Goal: Transaction & Acquisition: Purchase product/service

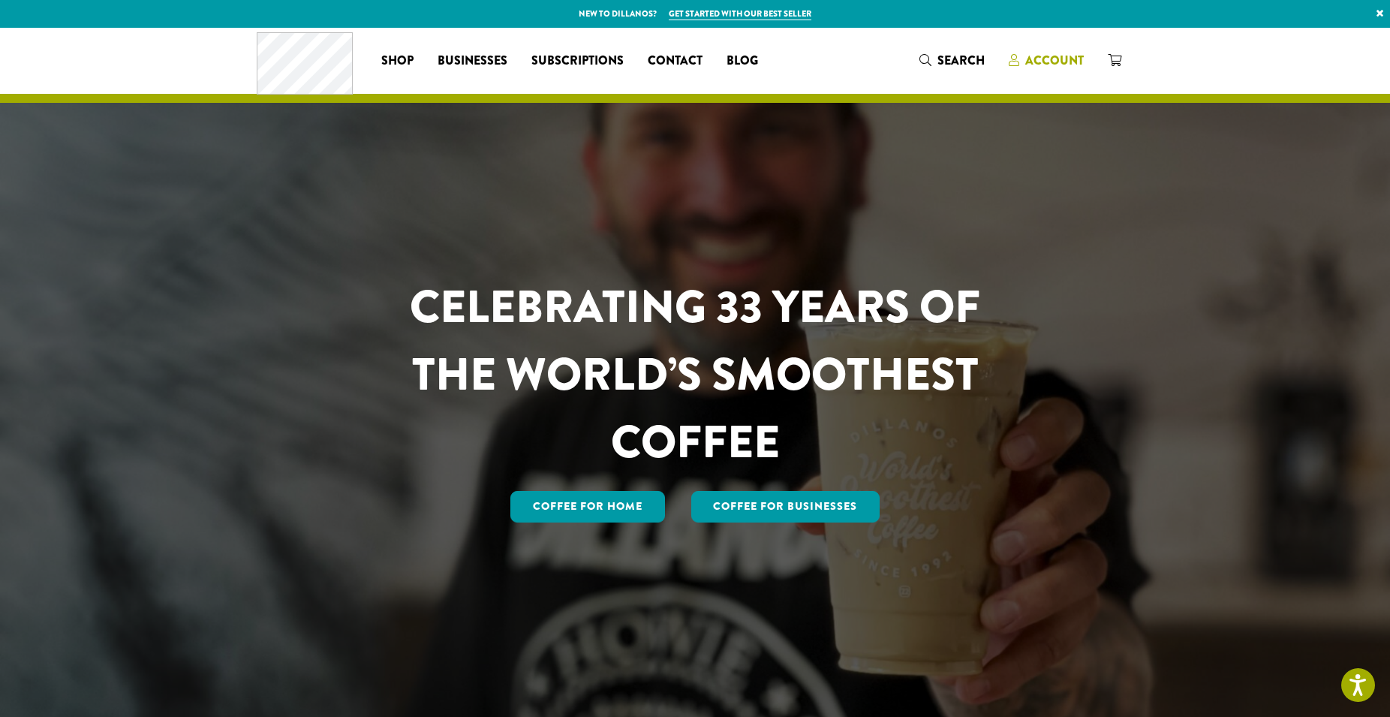
click at [1037, 56] on span "Account" at bounding box center [1054, 60] width 59 height 17
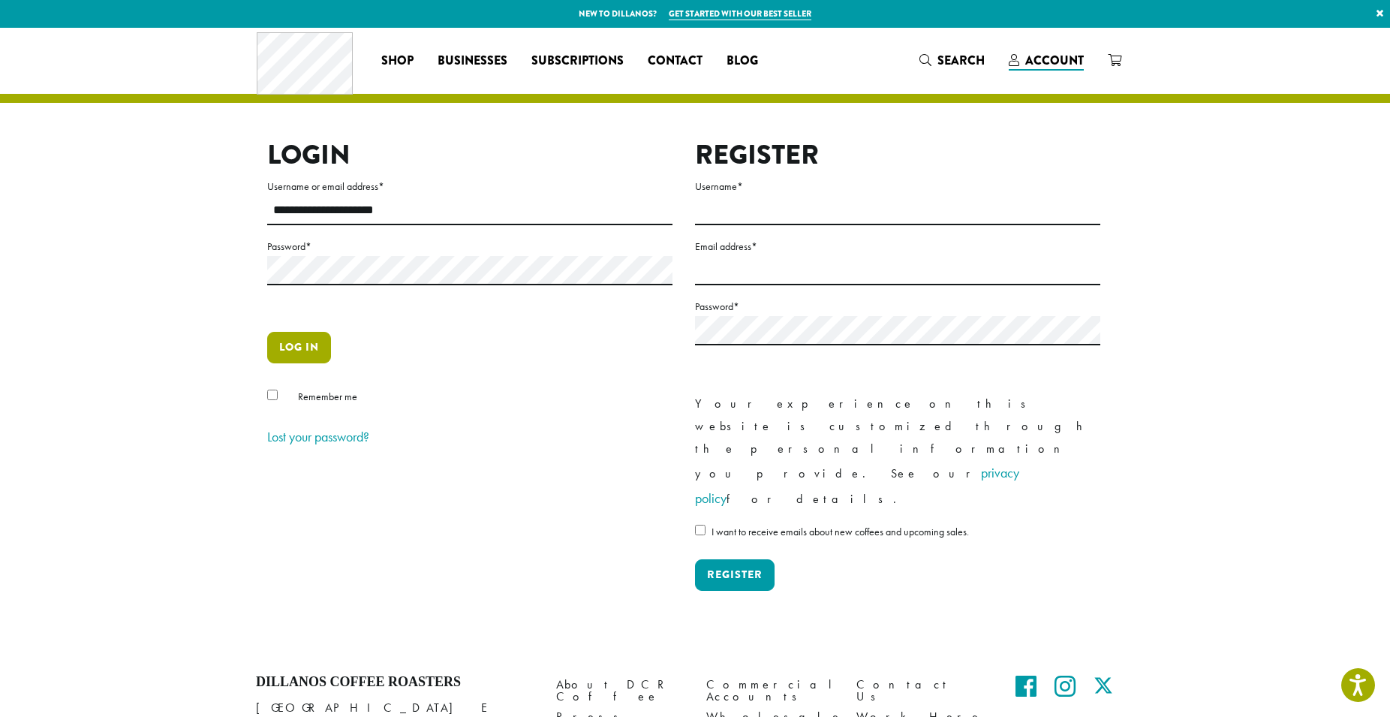
click at [311, 361] on button "Log in" at bounding box center [299, 348] width 64 height 32
click at [304, 342] on button "Log in" at bounding box center [299, 348] width 64 height 32
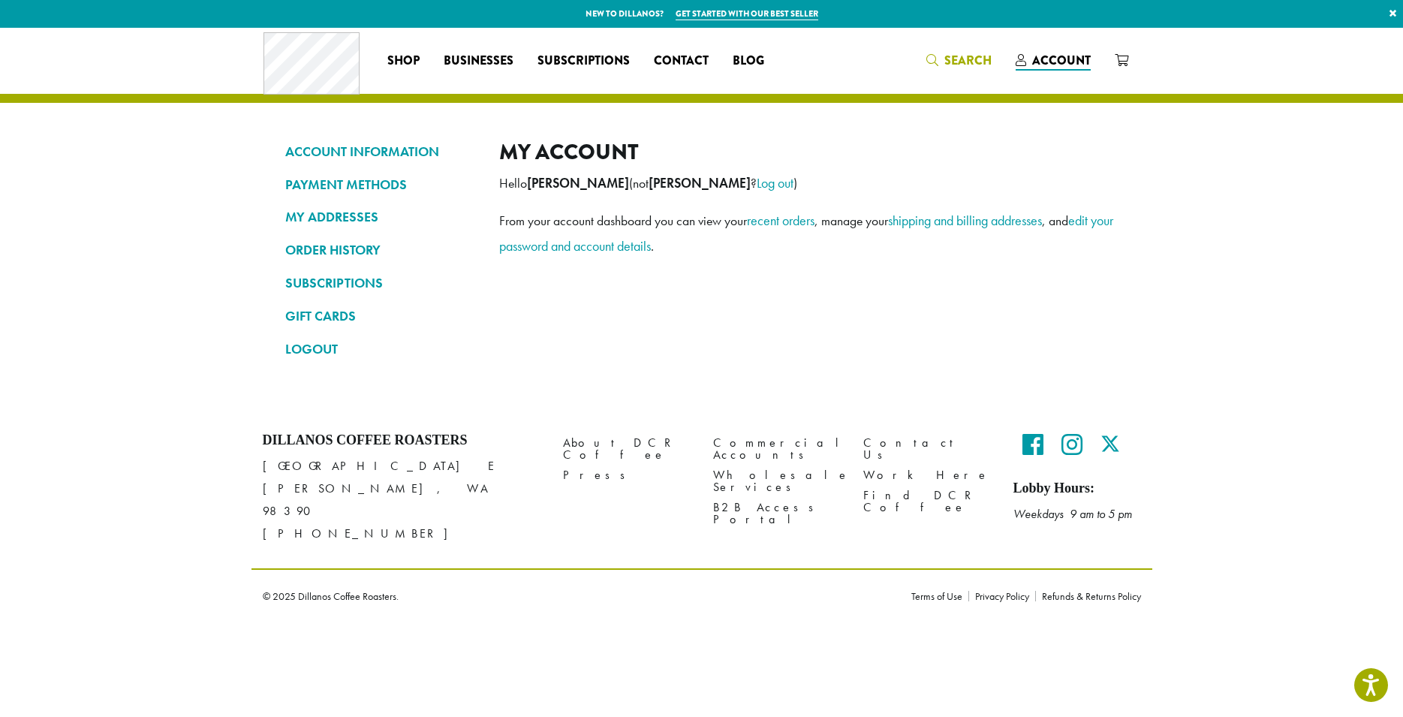
click at [964, 71] on link "Search" at bounding box center [958, 60] width 89 height 25
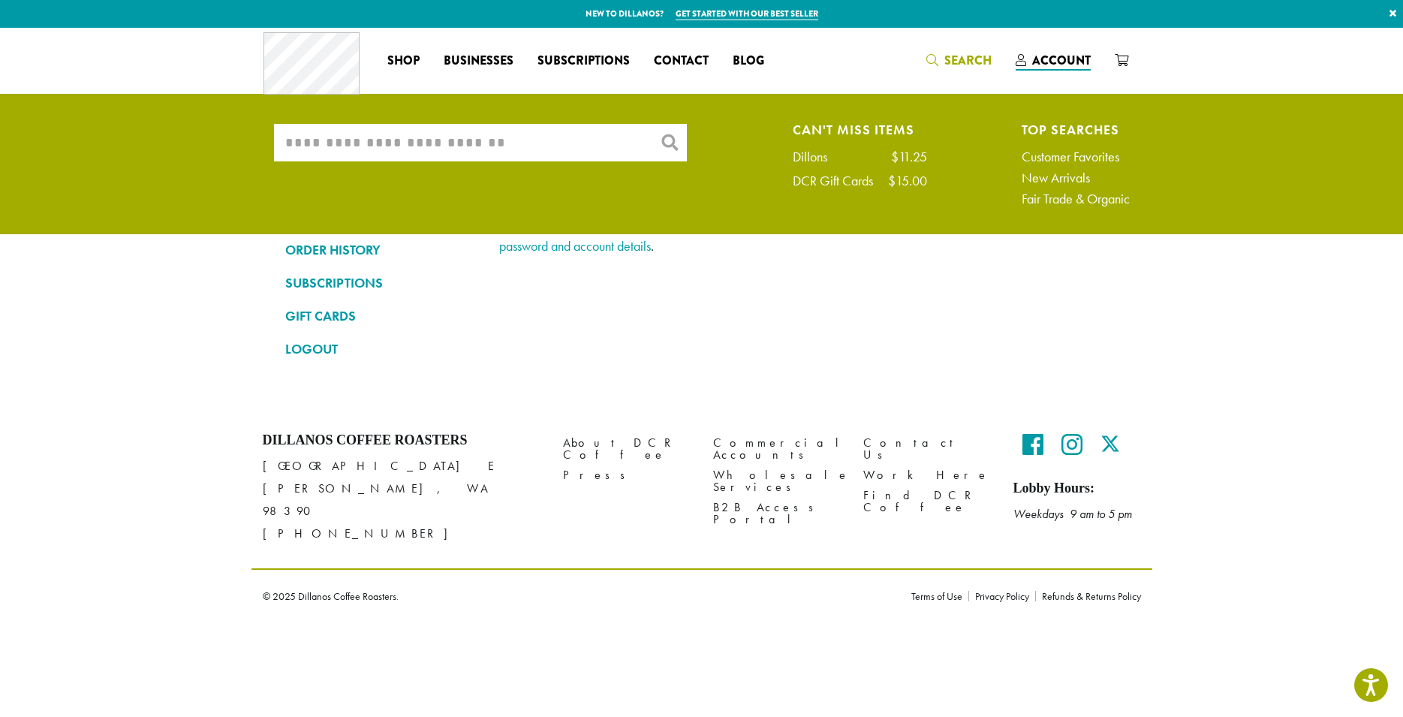
click at [554, 127] on input "What are you searching for?" at bounding box center [480, 143] width 413 height 38
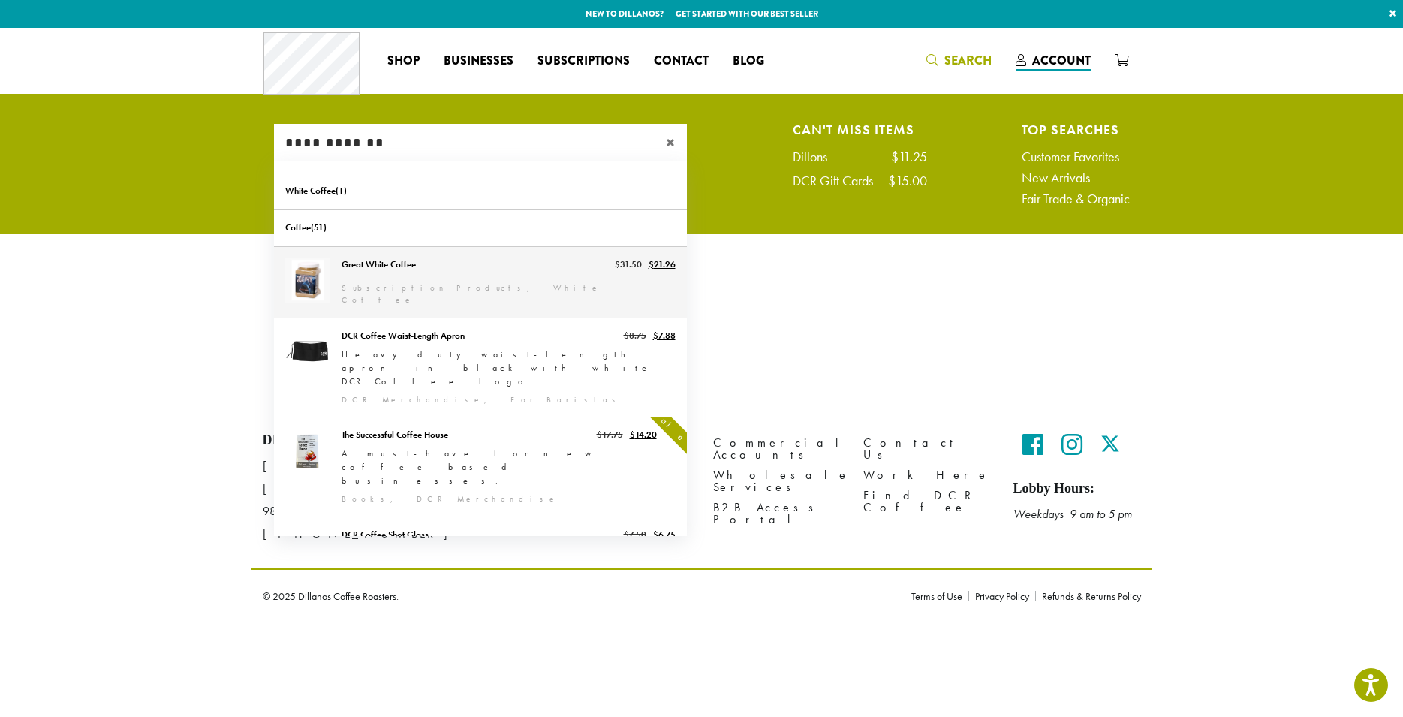
type input "**********"
click at [398, 276] on link "Great White Coffee" at bounding box center [480, 282] width 413 height 71
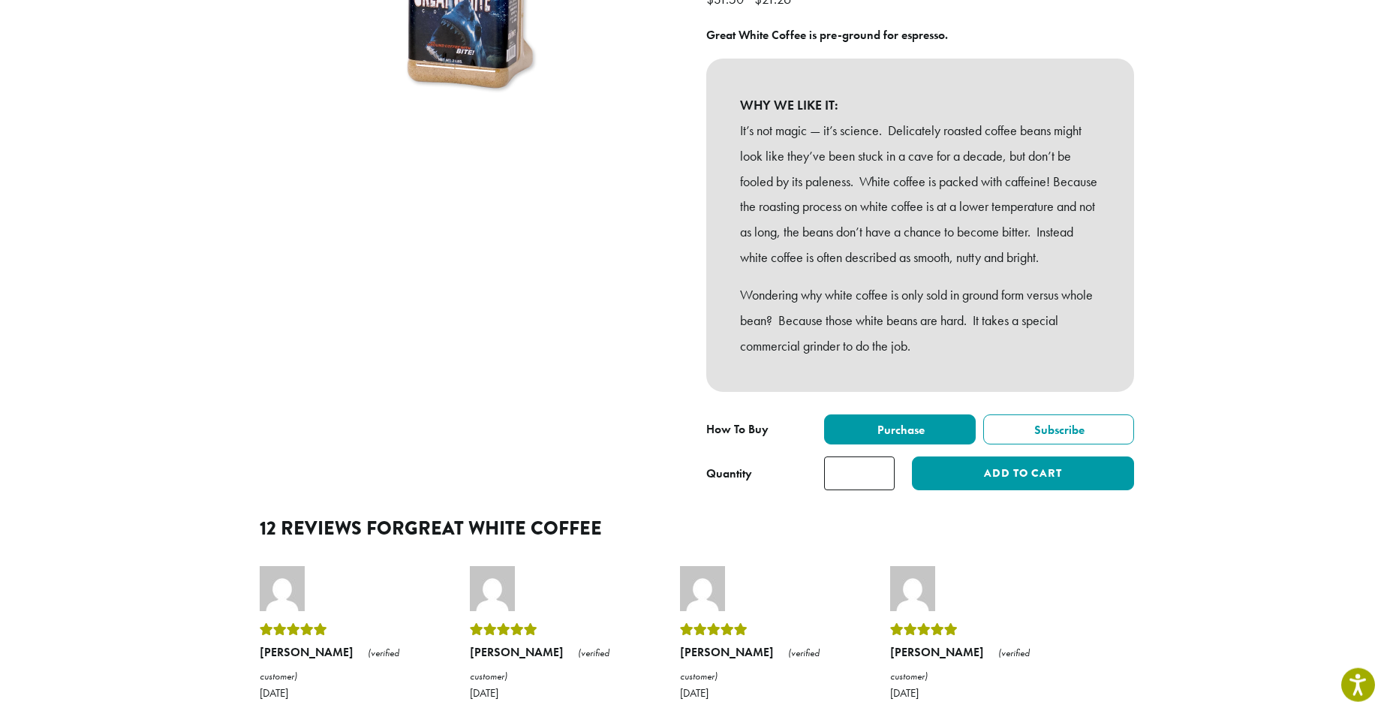
scroll to position [359, 0]
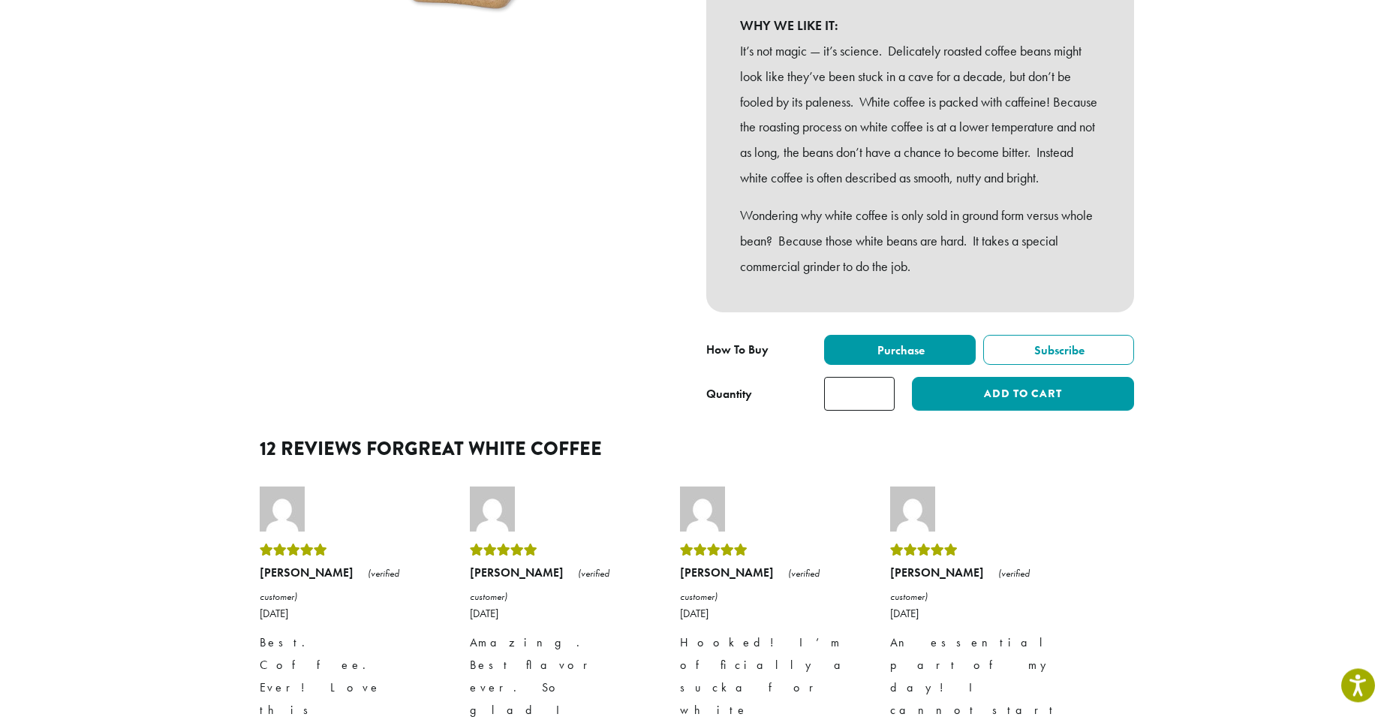
click at [867, 411] on input "*" at bounding box center [859, 394] width 71 height 34
type input "*"
click at [1060, 411] on button "Add to cart" at bounding box center [1023, 394] width 222 height 34
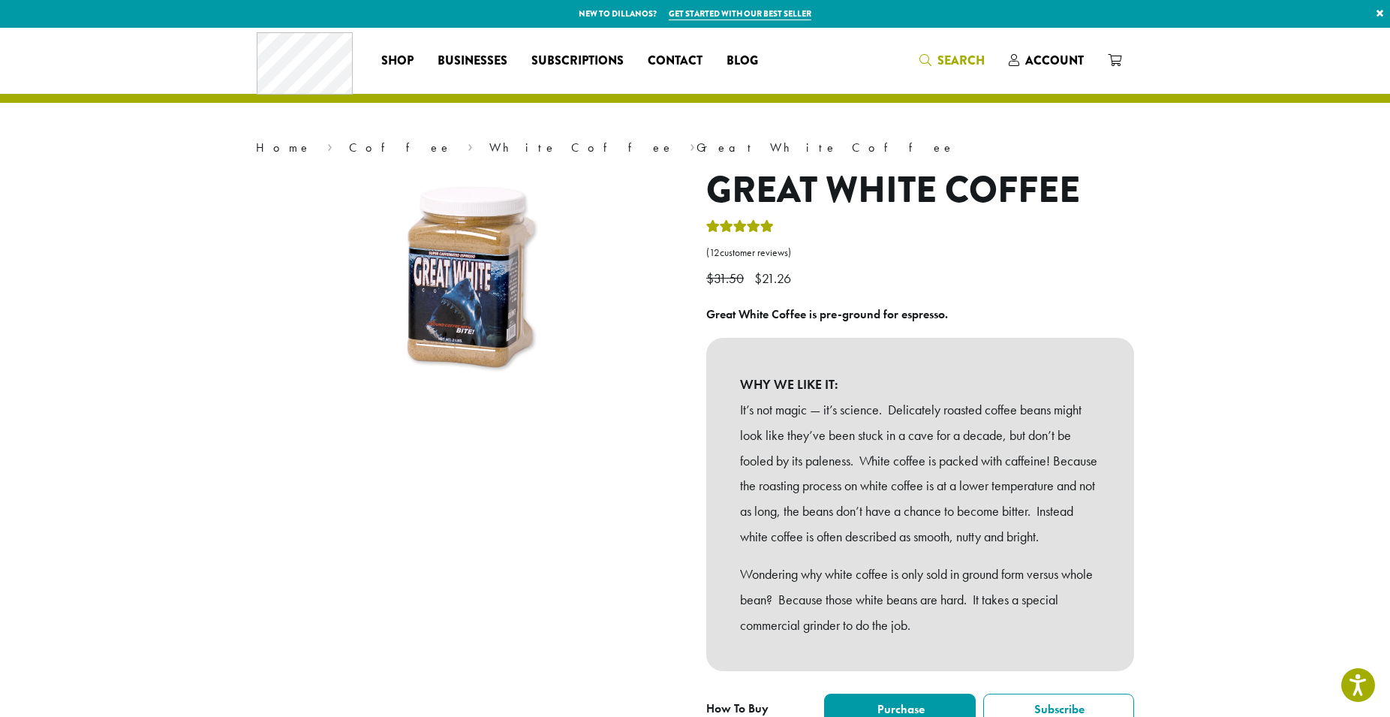
click at [965, 63] on span "Search" at bounding box center [961, 60] width 47 height 17
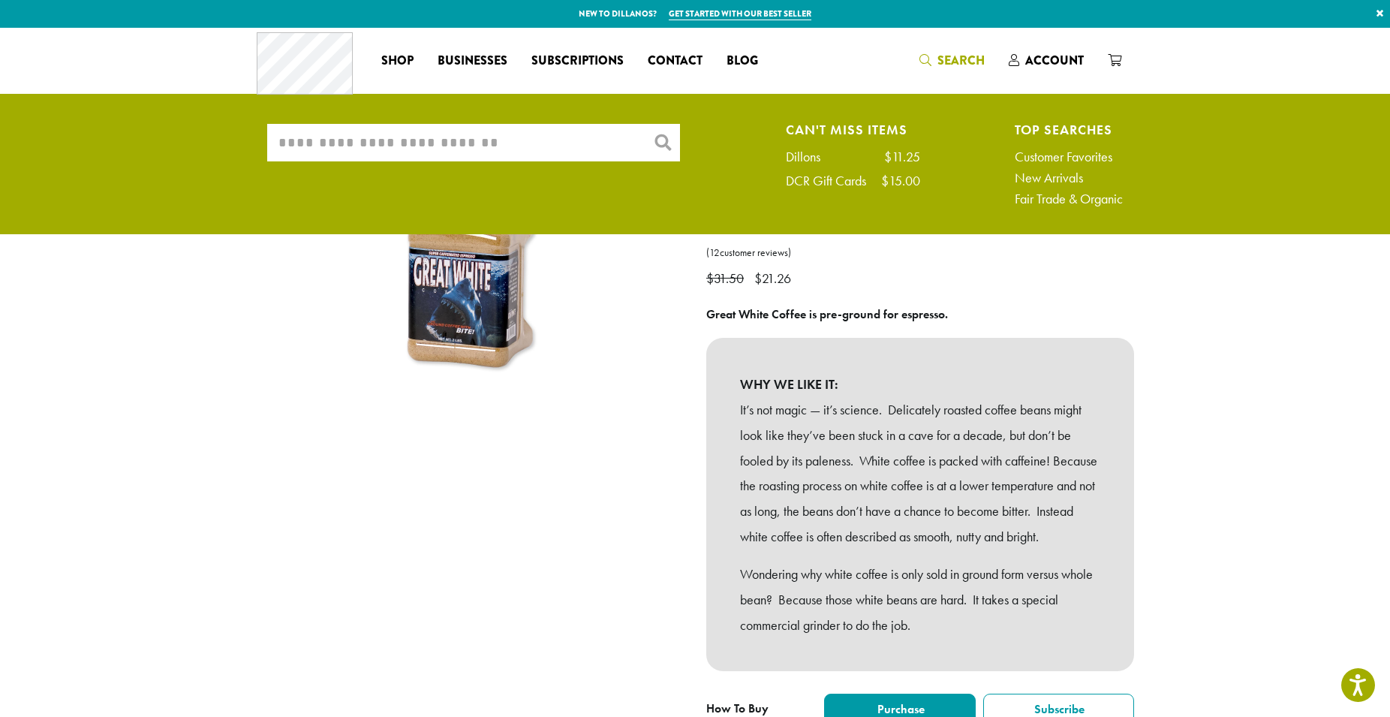
click at [541, 144] on input "What are you searching for?" at bounding box center [473, 143] width 413 height 38
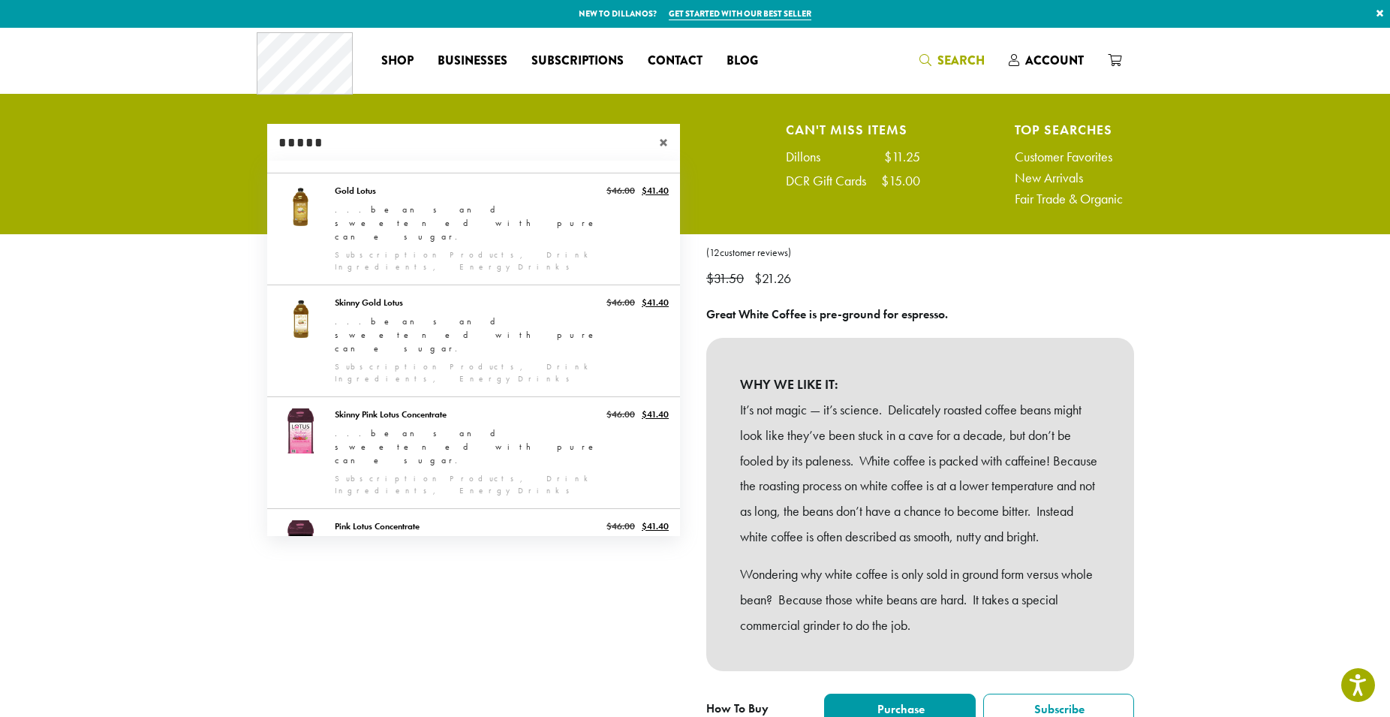
click at [405, 154] on input "*****" at bounding box center [473, 143] width 413 height 38
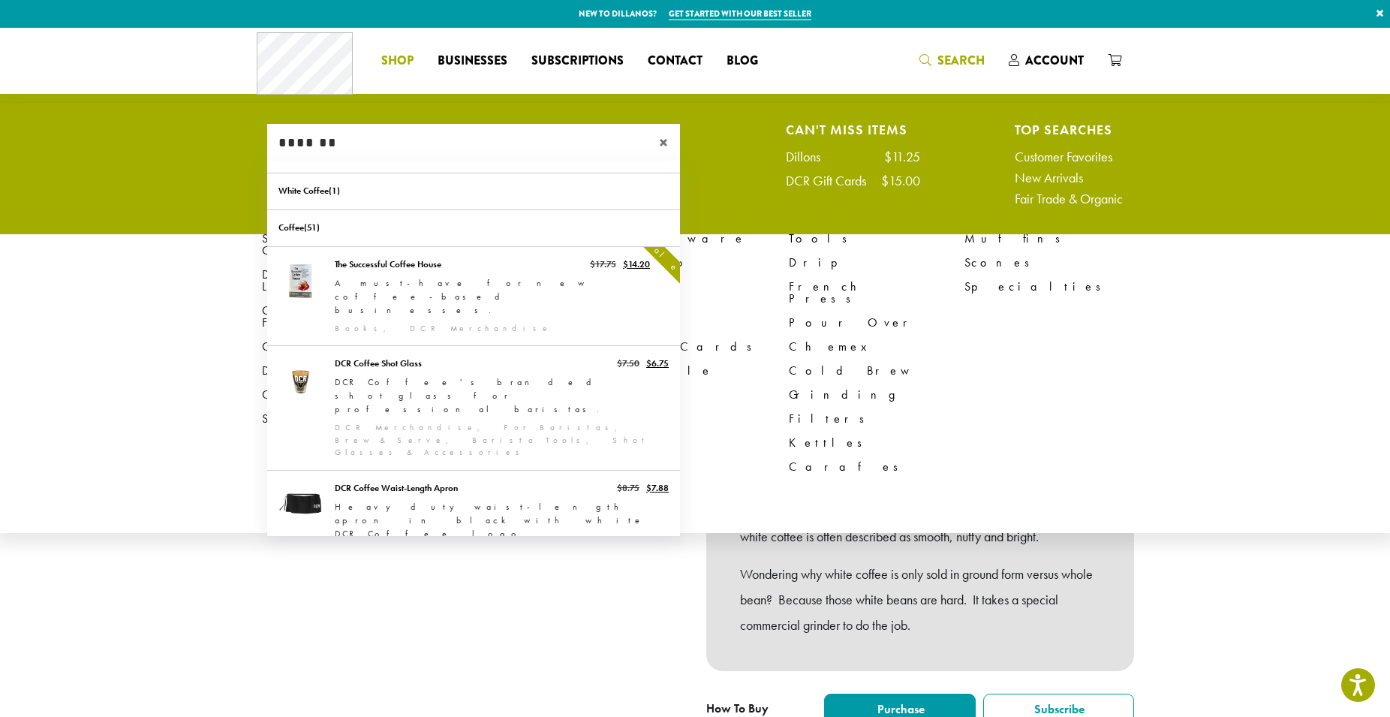
type input "*******"
click at [408, 64] on span "Shop" at bounding box center [397, 61] width 32 height 19
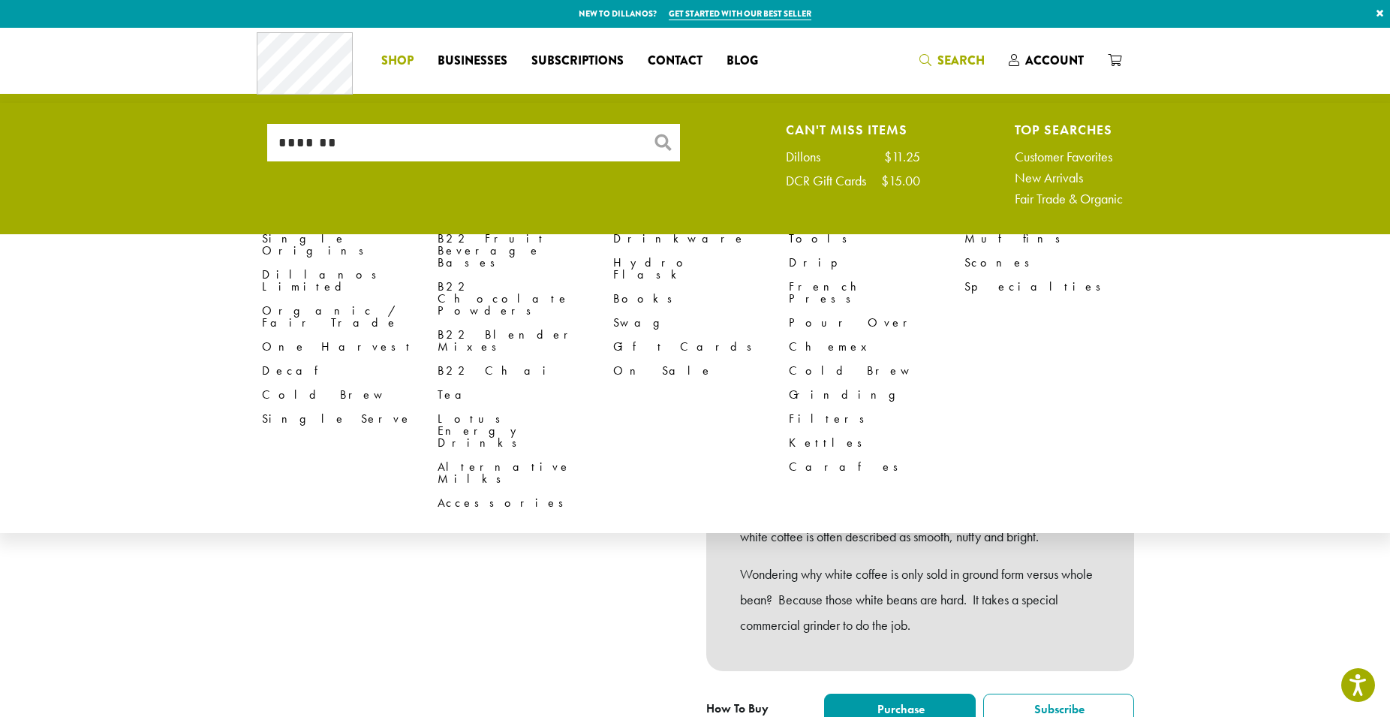
click at [408, 64] on span "Shop" at bounding box center [397, 61] width 32 height 19
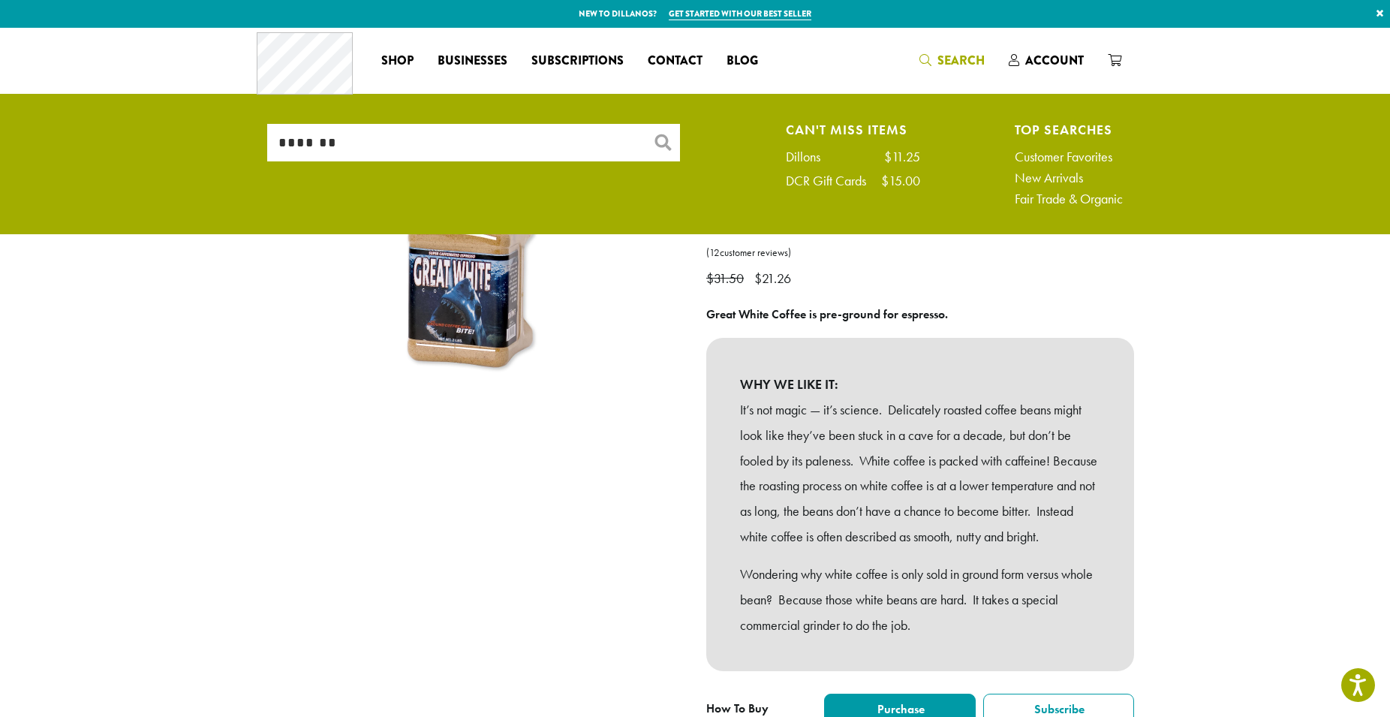
click at [372, 128] on input "*******" at bounding box center [473, 143] width 413 height 38
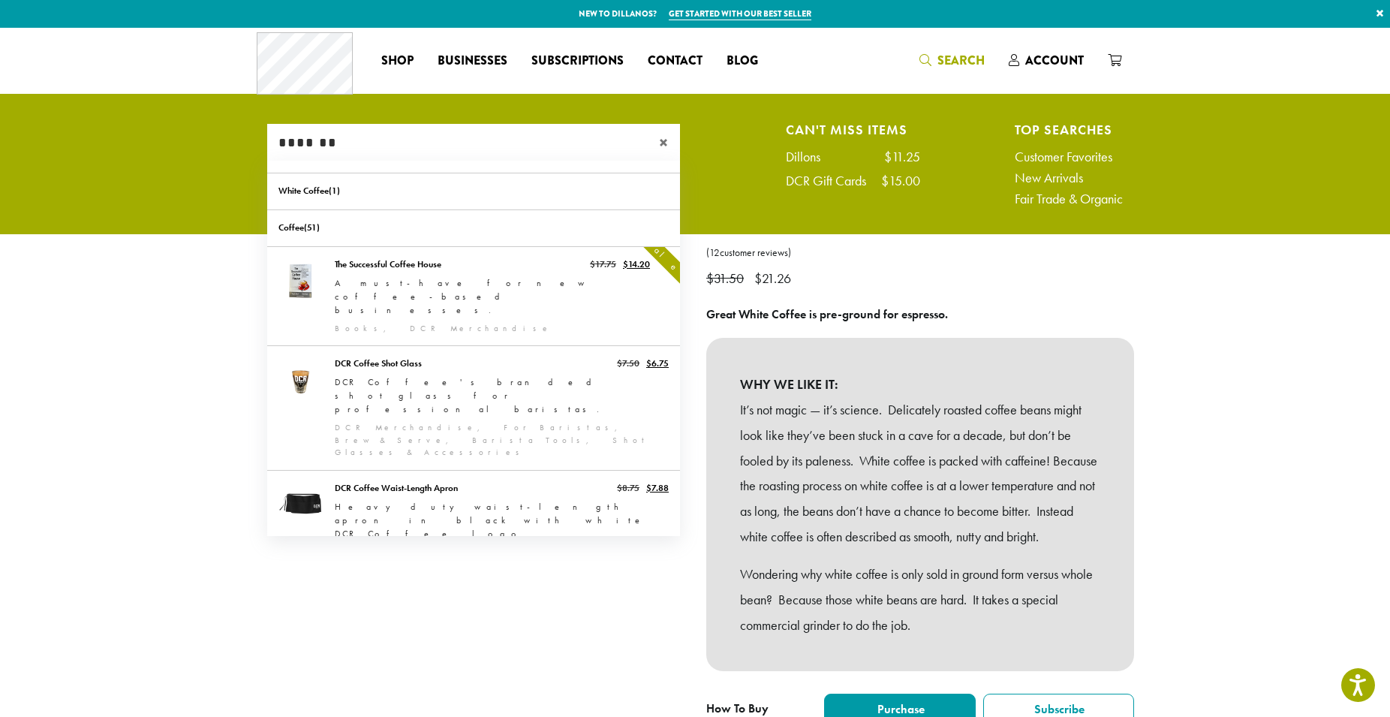
click at [372, 128] on input "*******" at bounding box center [473, 143] width 413 height 38
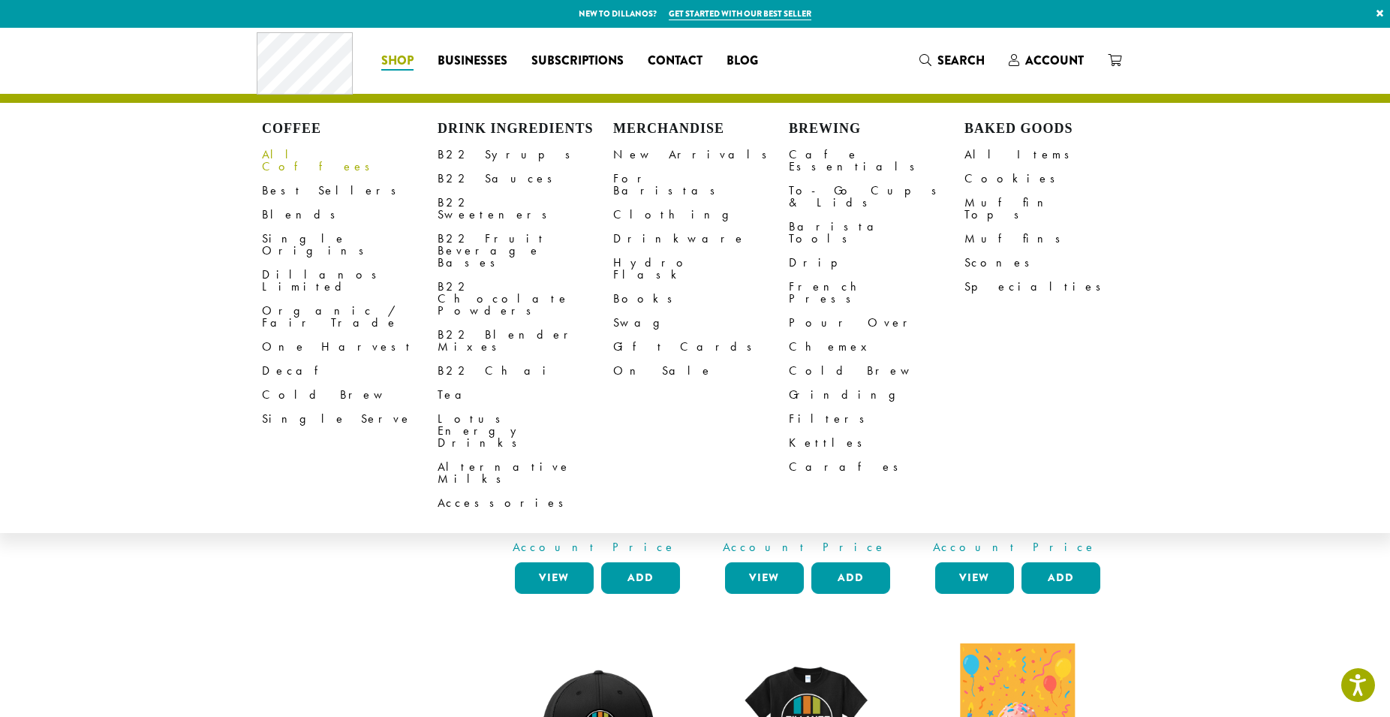
click at [309, 155] on link "All Coffees" at bounding box center [350, 161] width 176 height 36
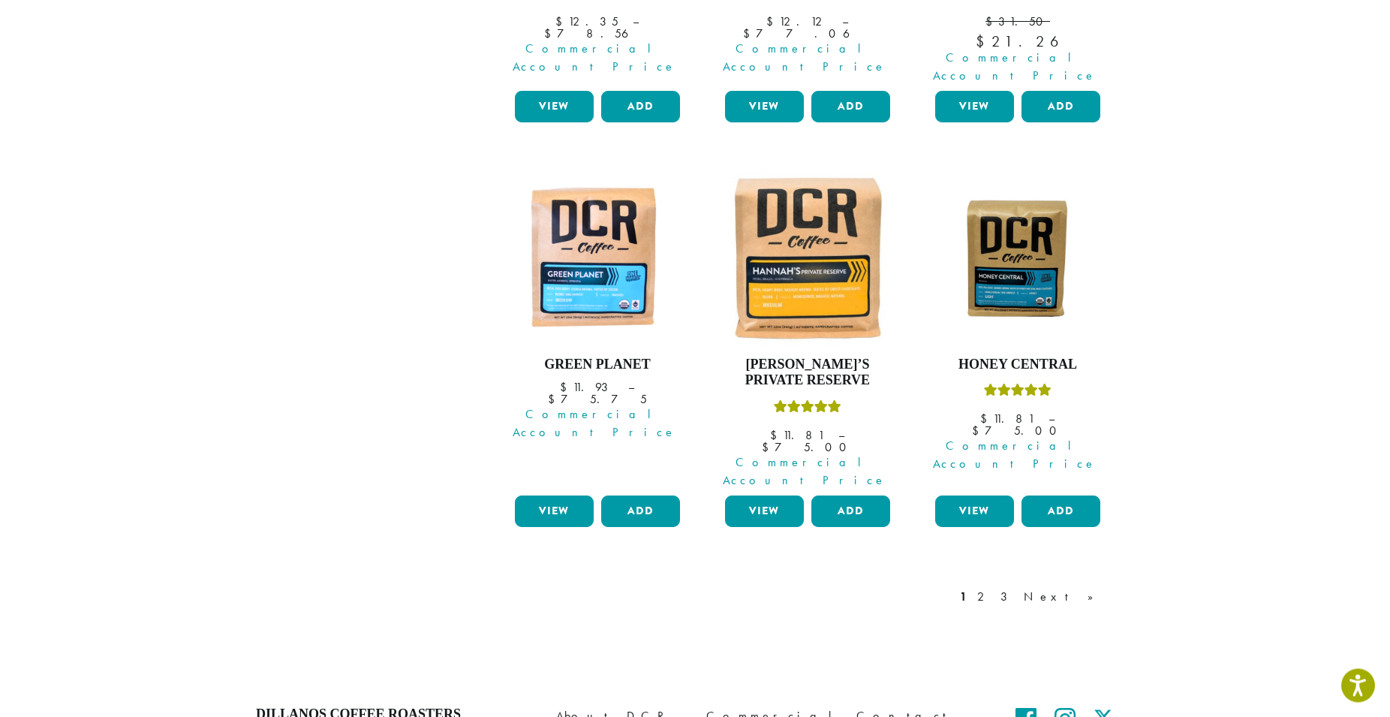
scroll to position [1260, 0]
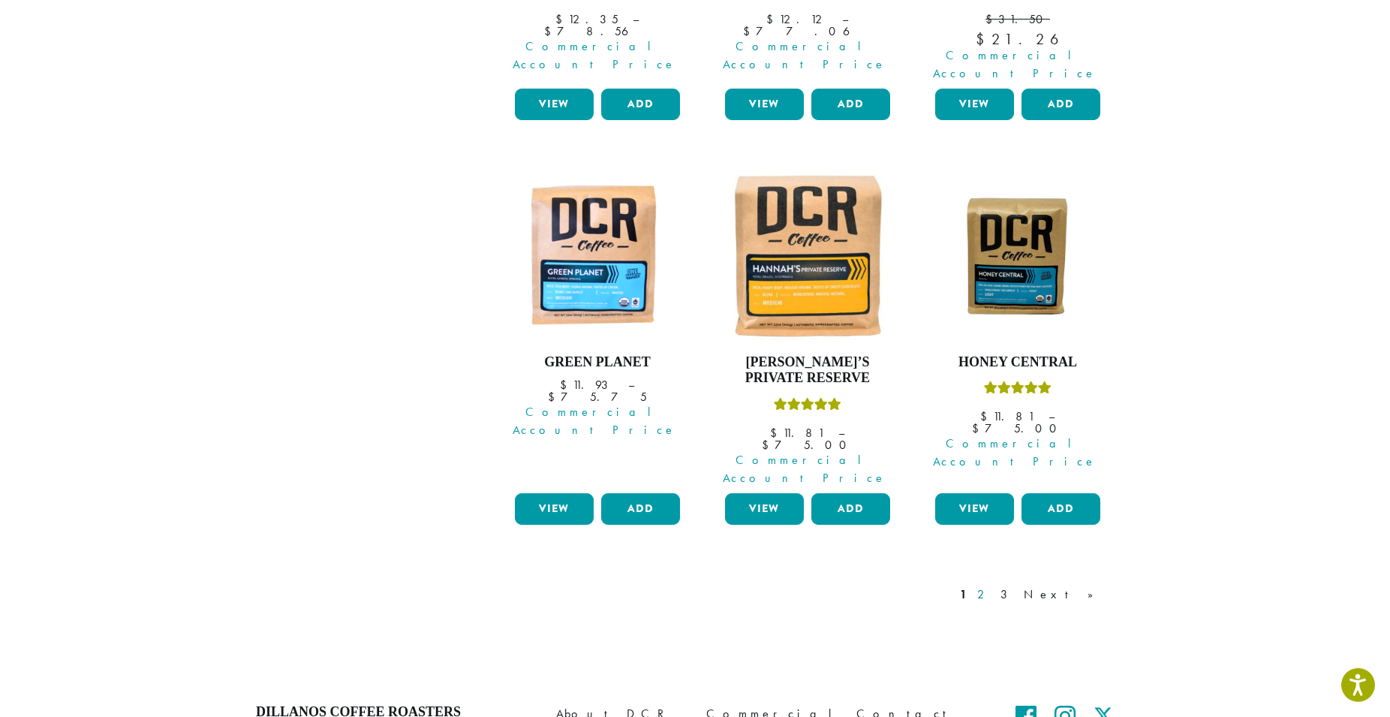
click at [993, 586] on link "2" at bounding box center [983, 595] width 19 height 18
click at [1048, 574] on div "1 2 3 Next »" at bounding box center [1034, 609] width 155 height 71
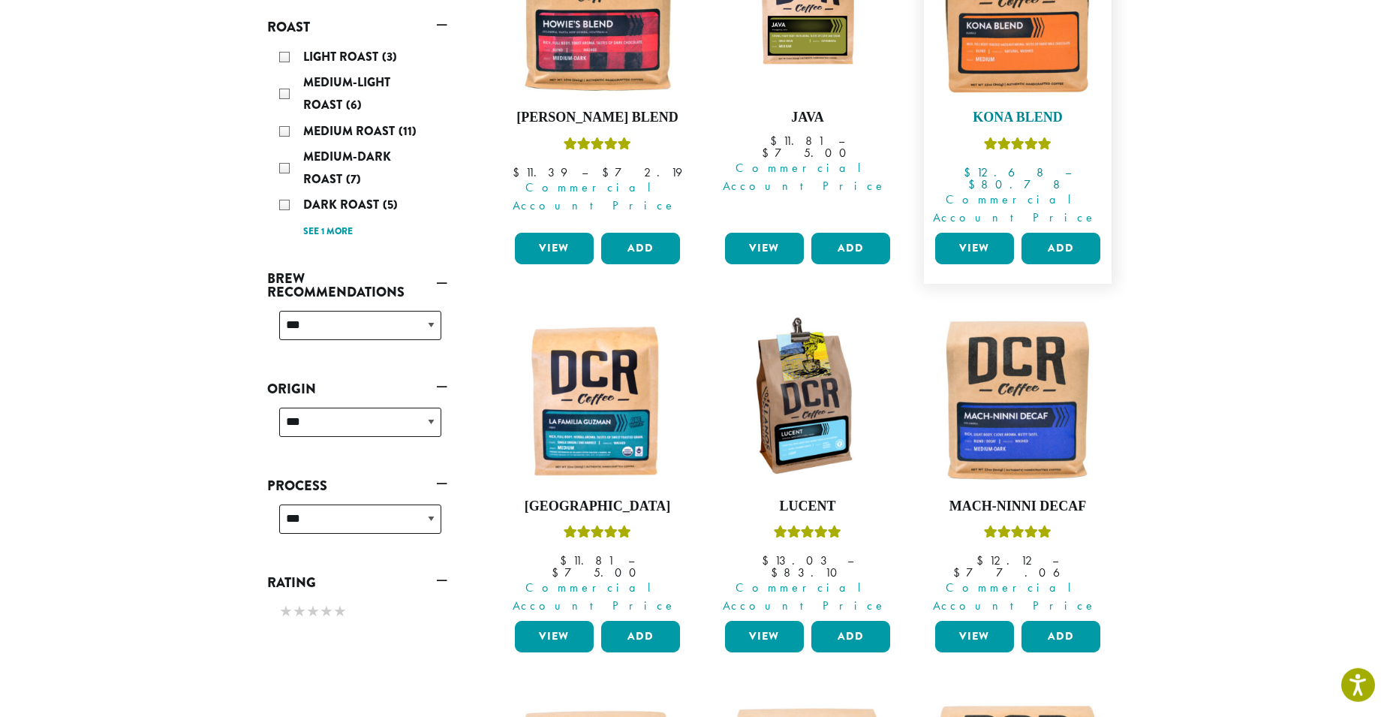
scroll to position [337, 0]
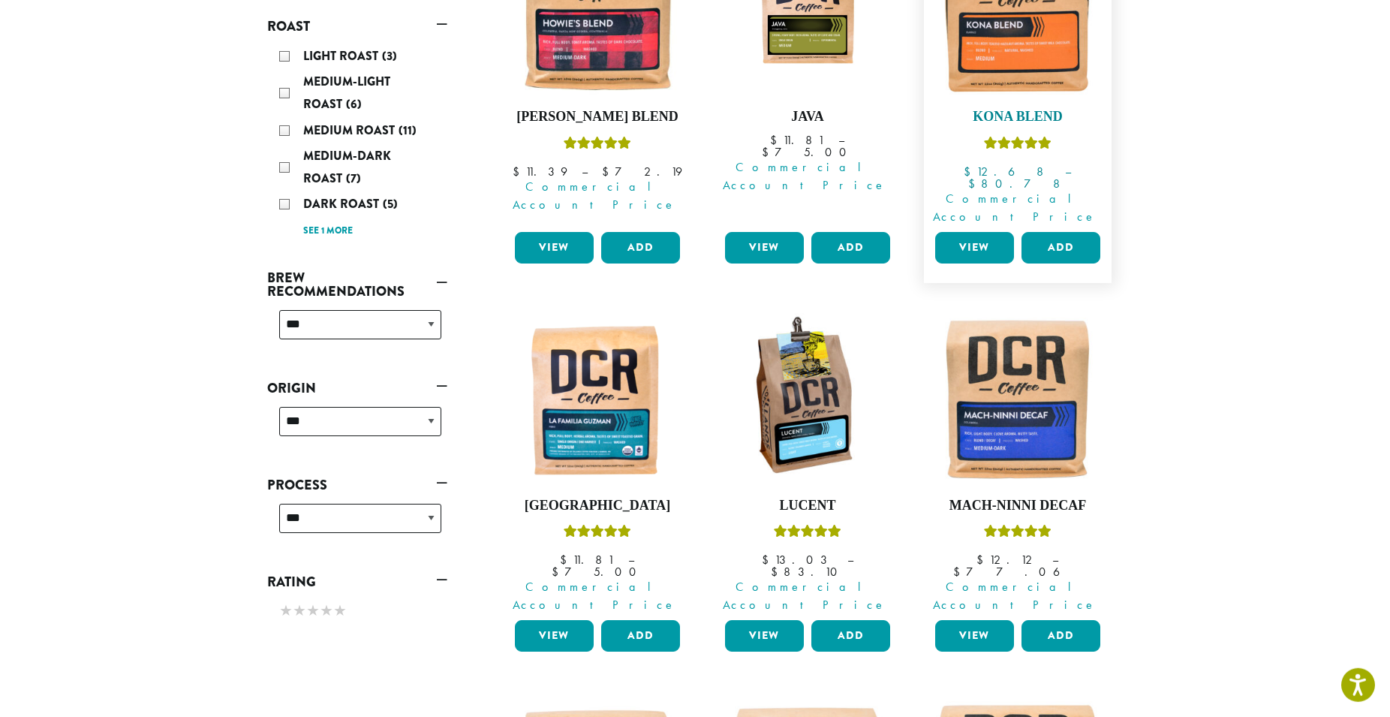
click at [1062, 39] on img at bounding box center [1018, 10] width 173 height 173
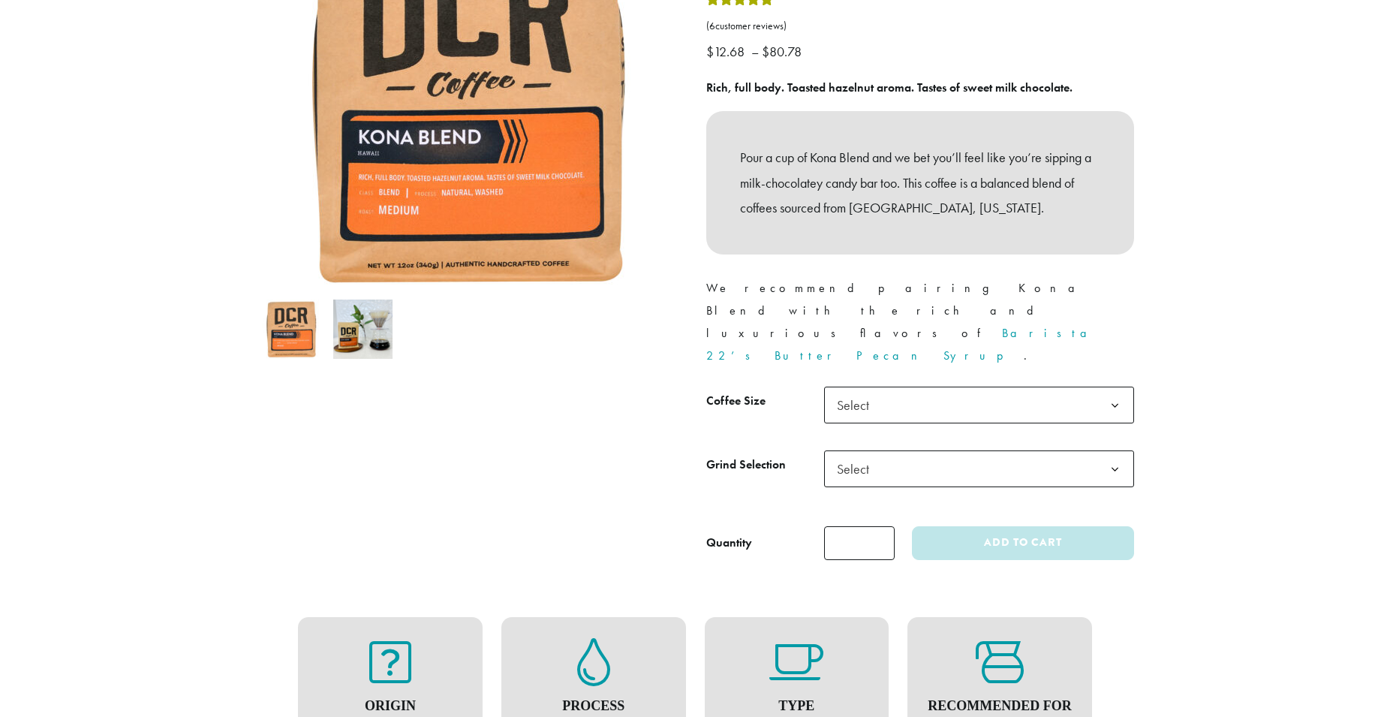
scroll to position [251, 0]
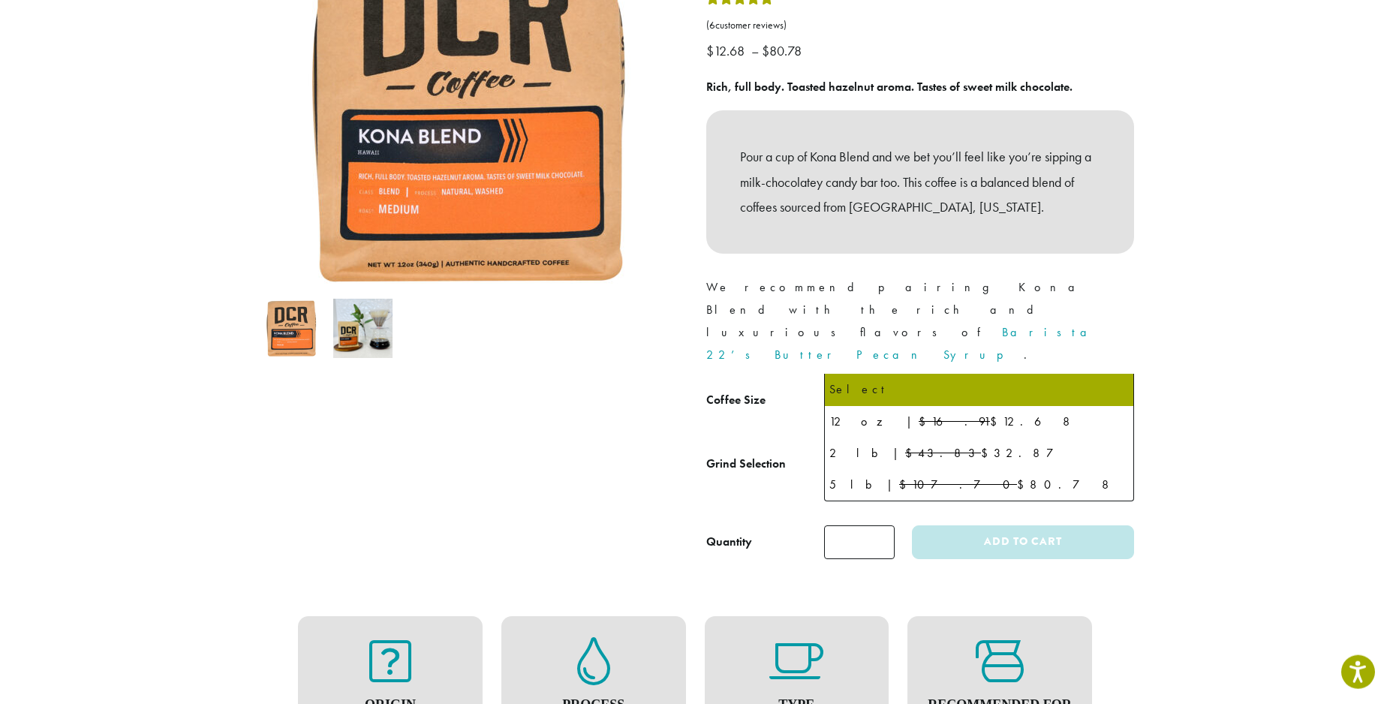
click at [890, 386] on span "Select" at bounding box center [979, 404] width 310 height 37
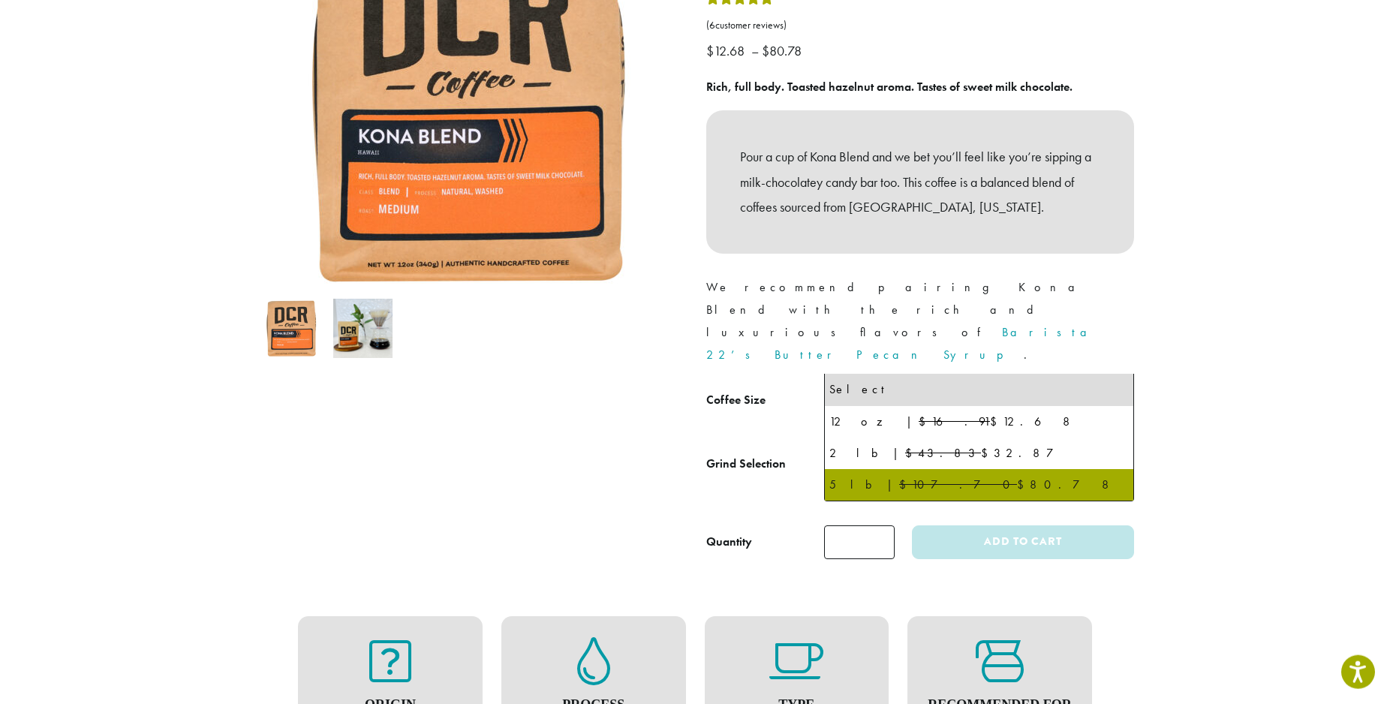
select select "**********"
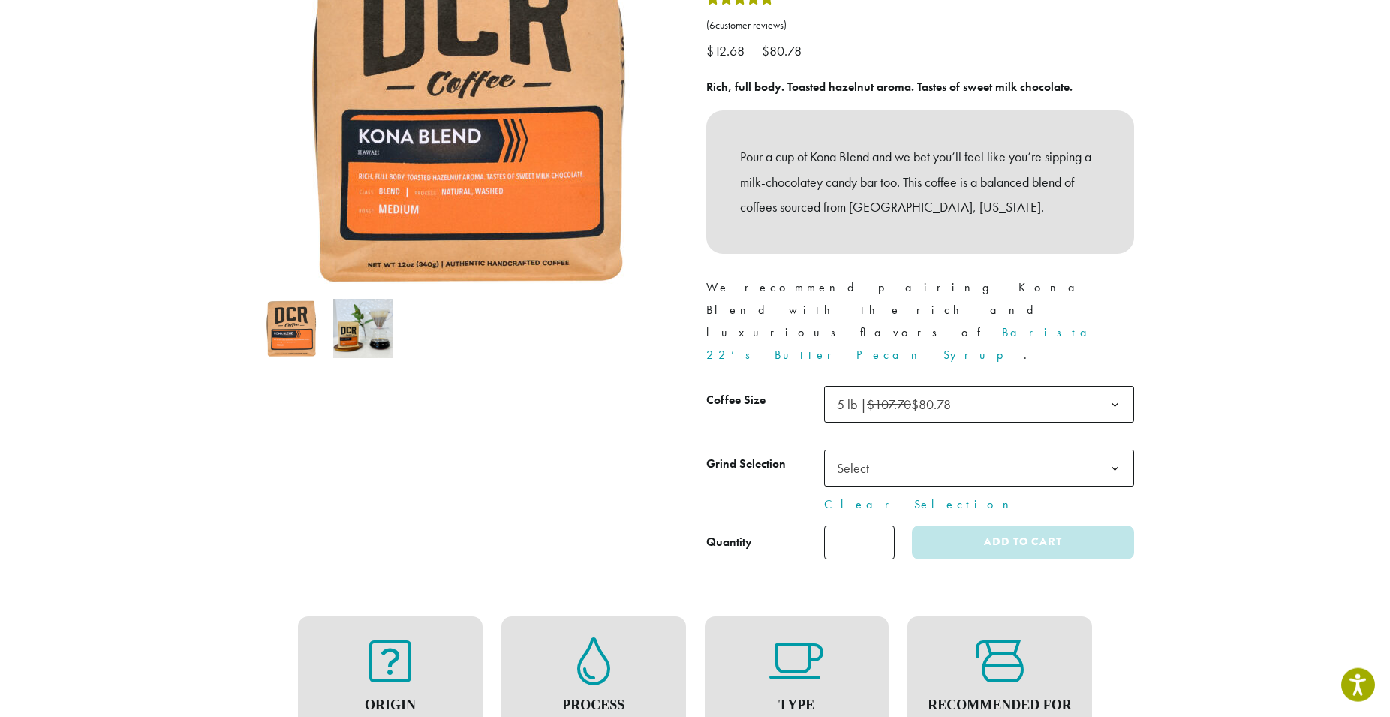
click at [871, 453] on span "Select" at bounding box center [857, 467] width 53 height 29
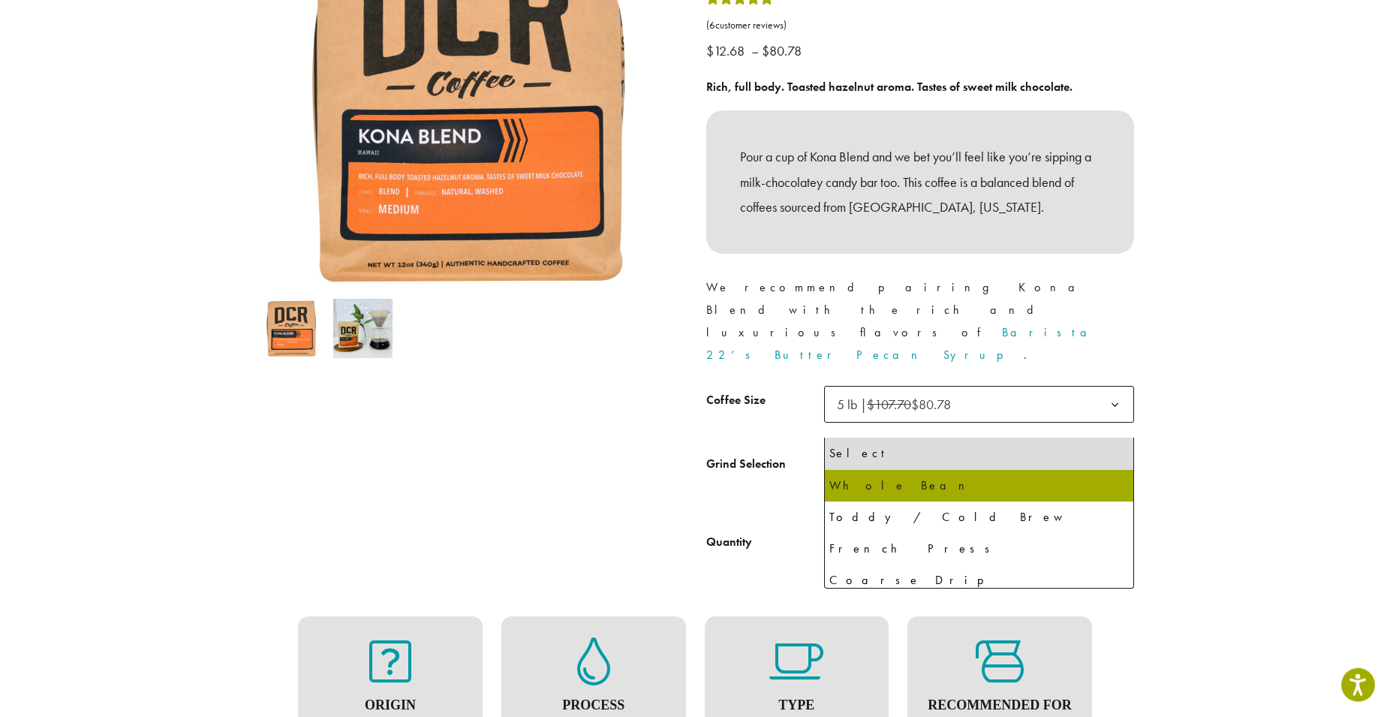
select select "**********"
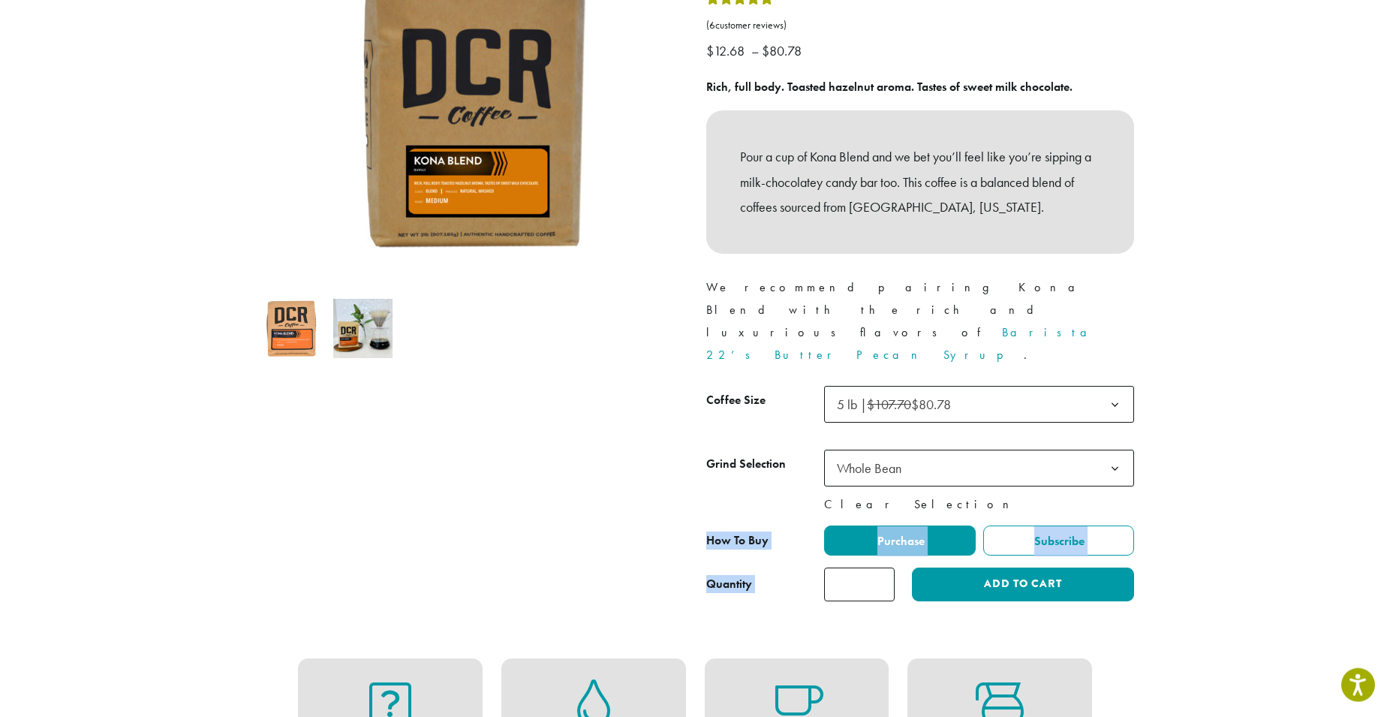
drag, startPoint x: 910, startPoint y: 447, endPoint x: 911, endPoint y: 455, distance: 8.3
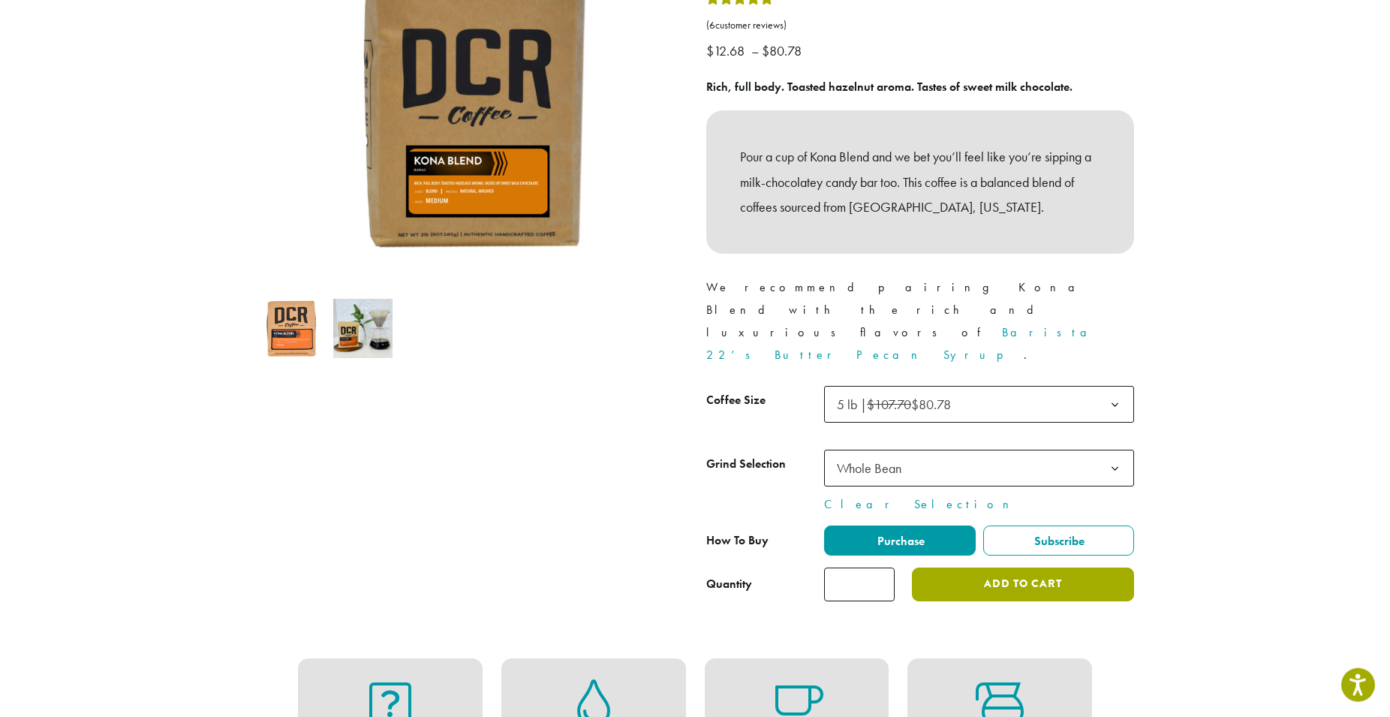
click at [1043, 568] on button "Add to cart" at bounding box center [1023, 585] width 222 height 34
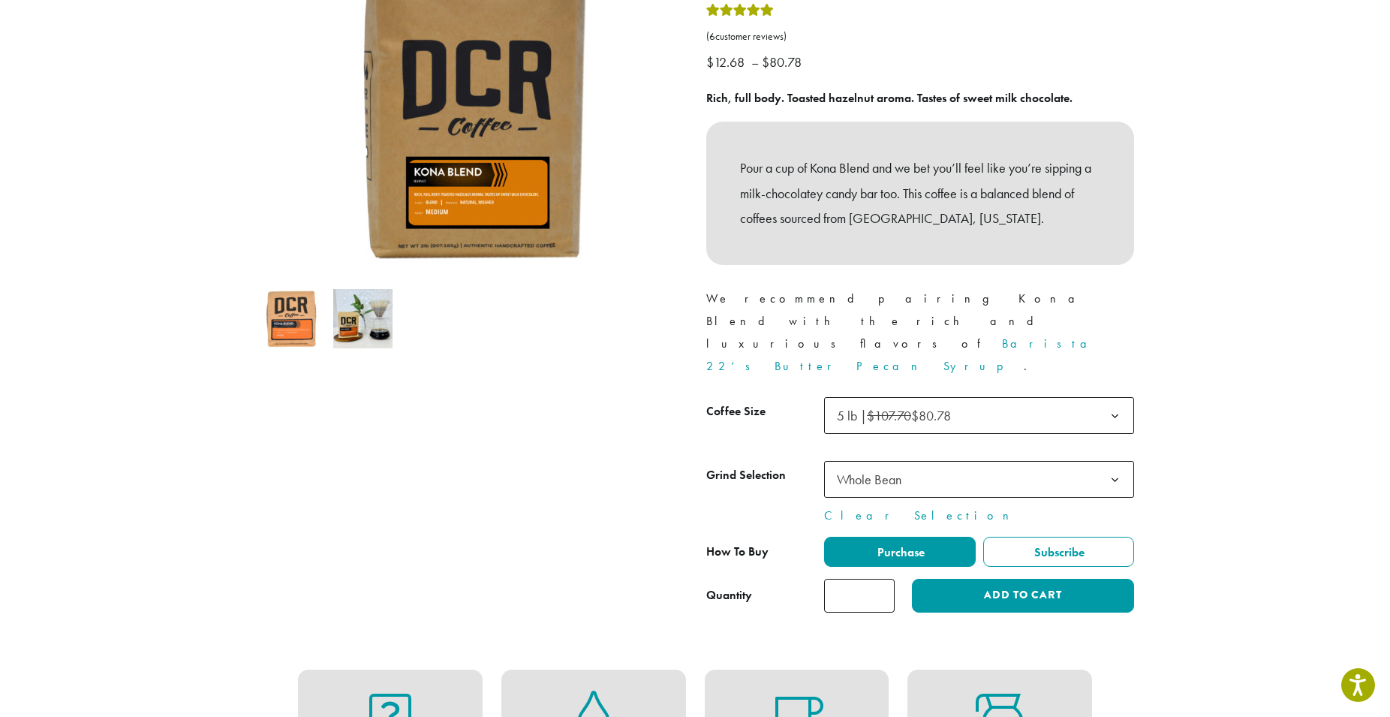
scroll to position [241, 0]
click at [868, 578] on input "*" at bounding box center [859, 595] width 71 height 34
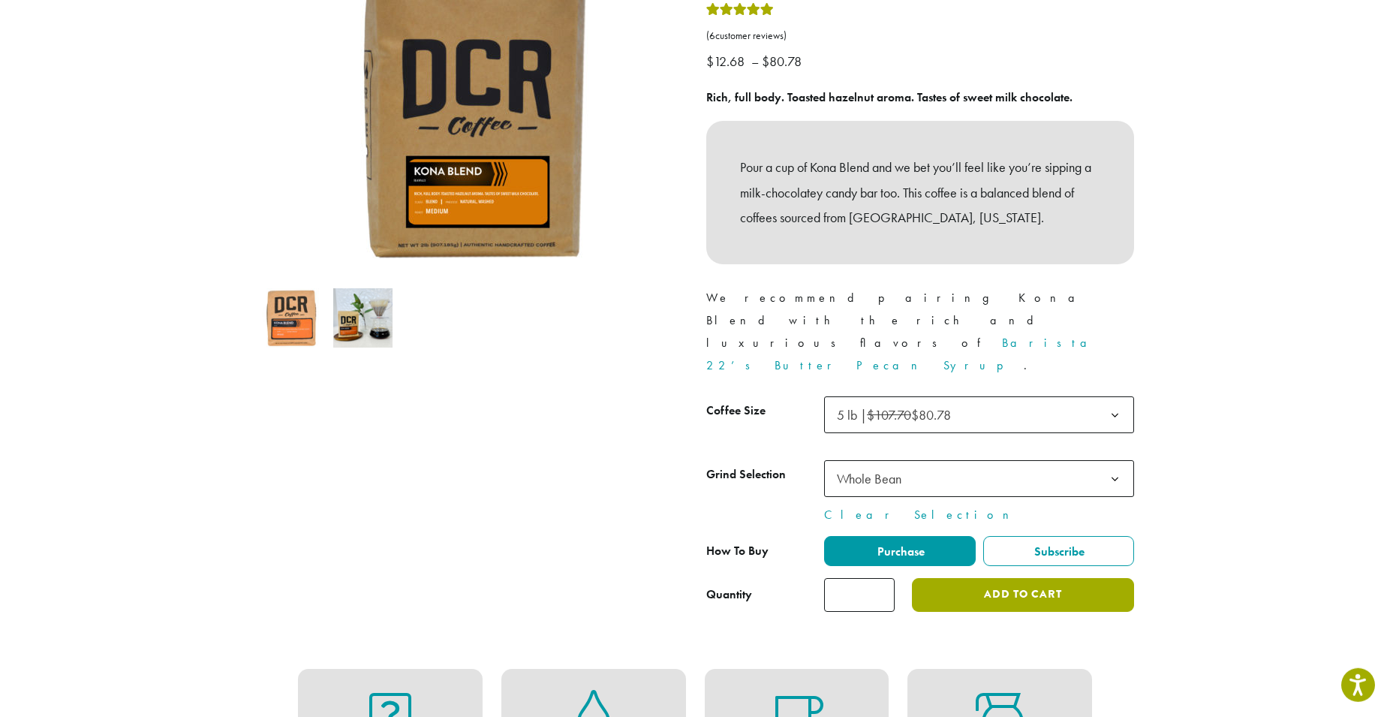
type input "*"
click at [963, 578] on button "Add to cart" at bounding box center [1023, 595] width 222 height 34
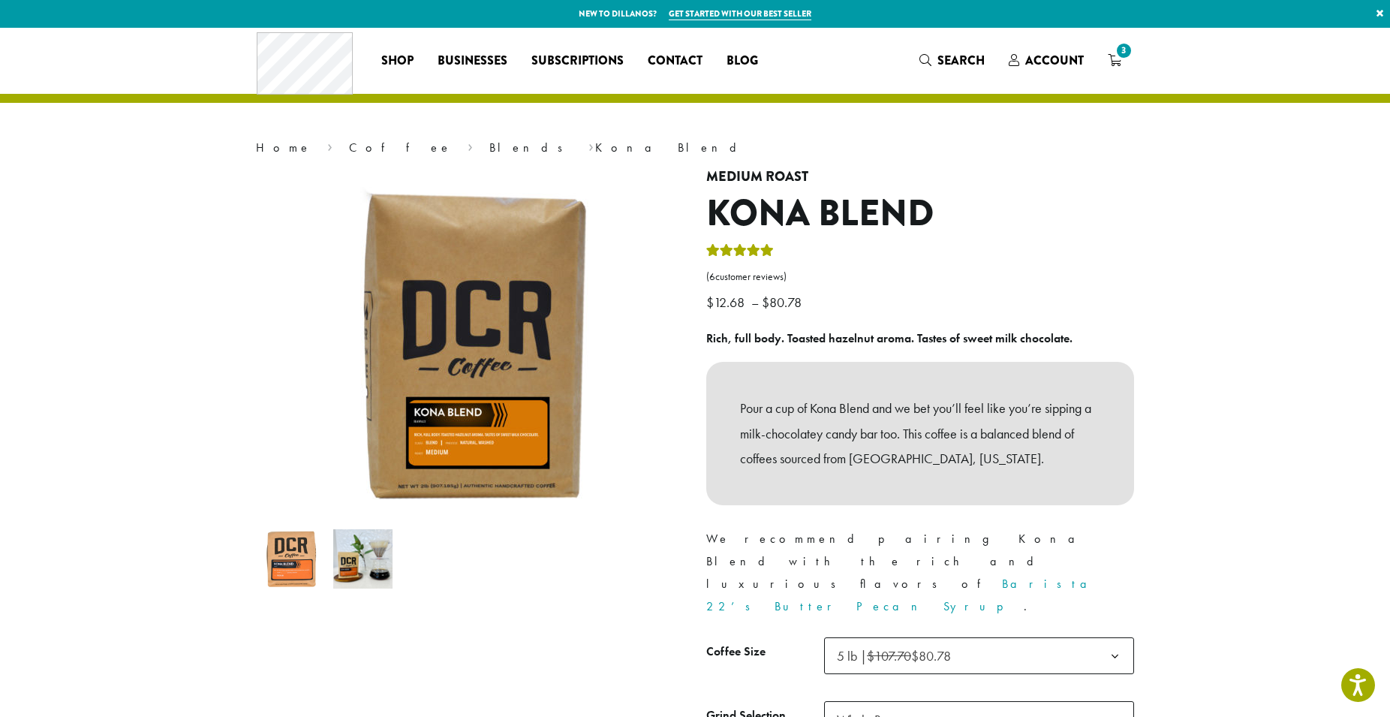
click at [889, 465] on p "Pour a cup of Kona Blend and we bet you’ll feel like you’re sipping a milk-choc…" at bounding box center [920, 434] width 360 height 76
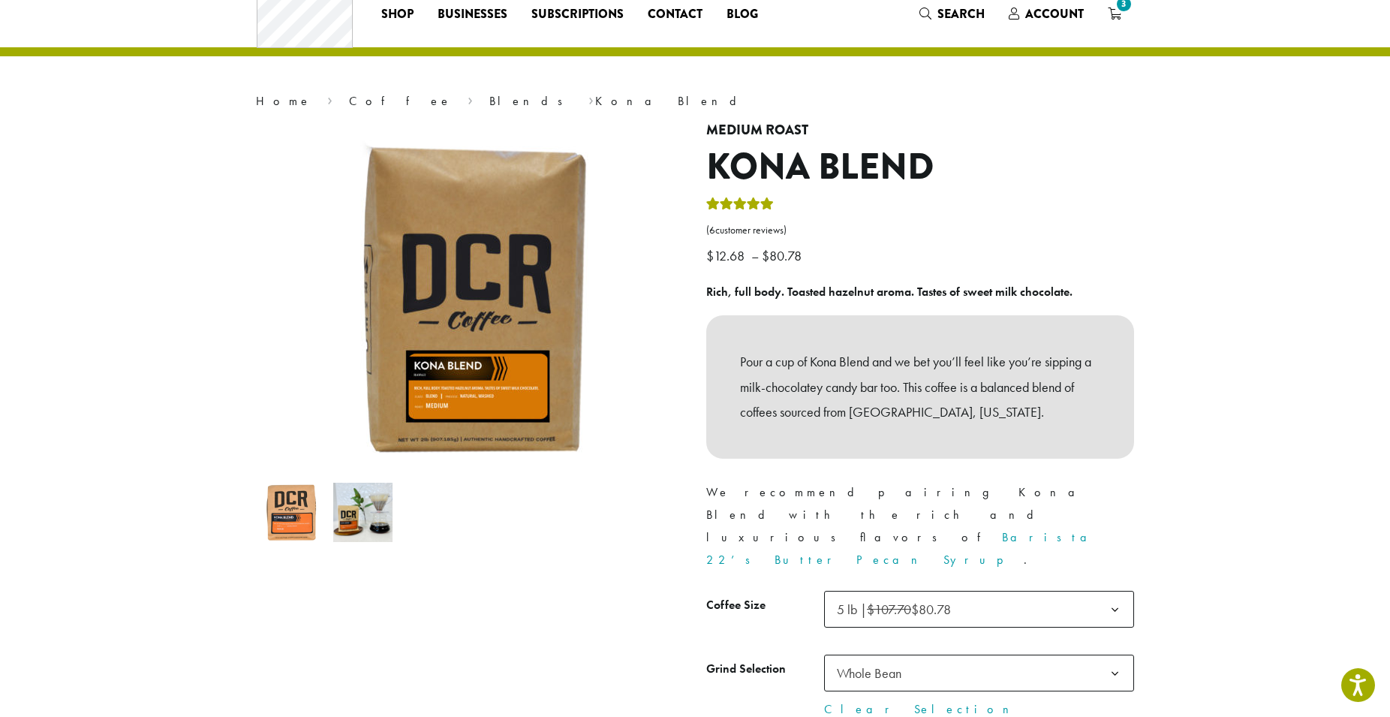
scroll to position [47, 0]
click at [979, 19] on span "Search" at bounding box center [961, 13] width 47 height 17
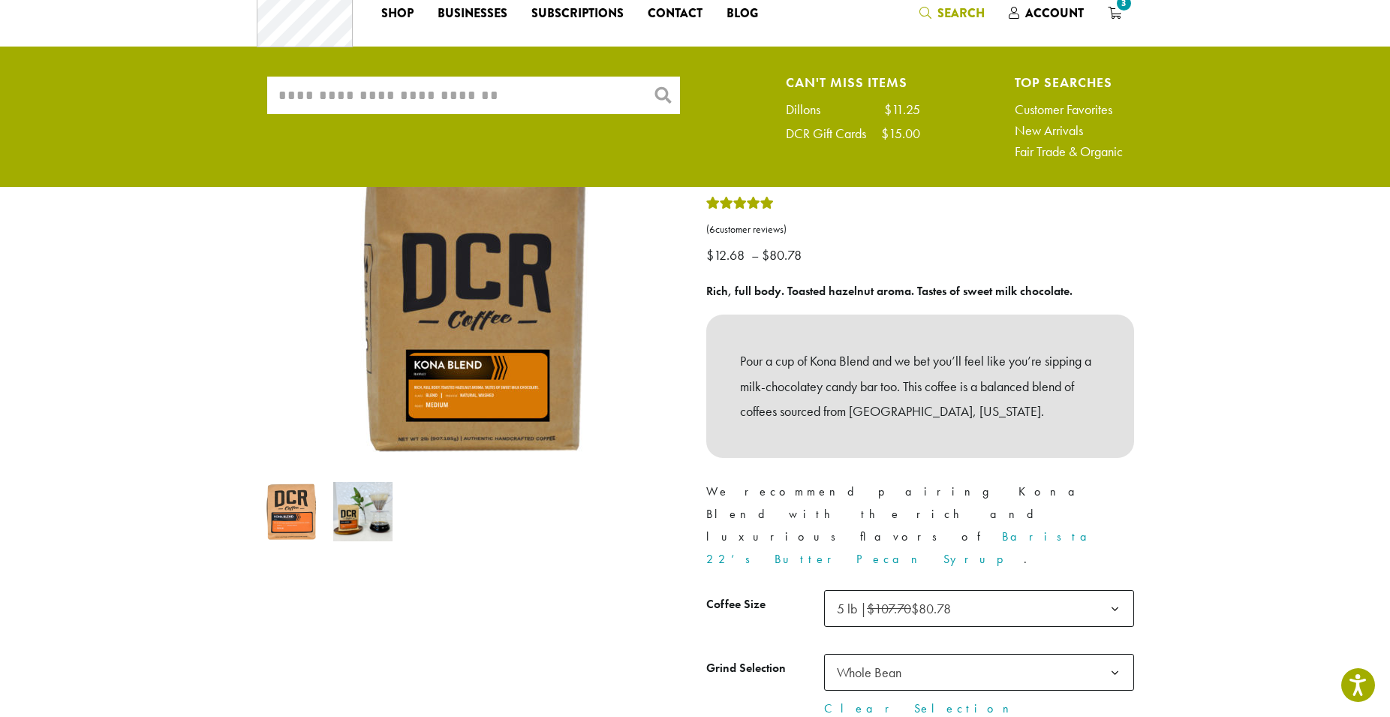
click at [899, 411] on p "Pour a cup of Kona Blend and we bet you’ll feel like you’re sipping a milk-choc…" at bounding box center [920, 386] width 360 height 76
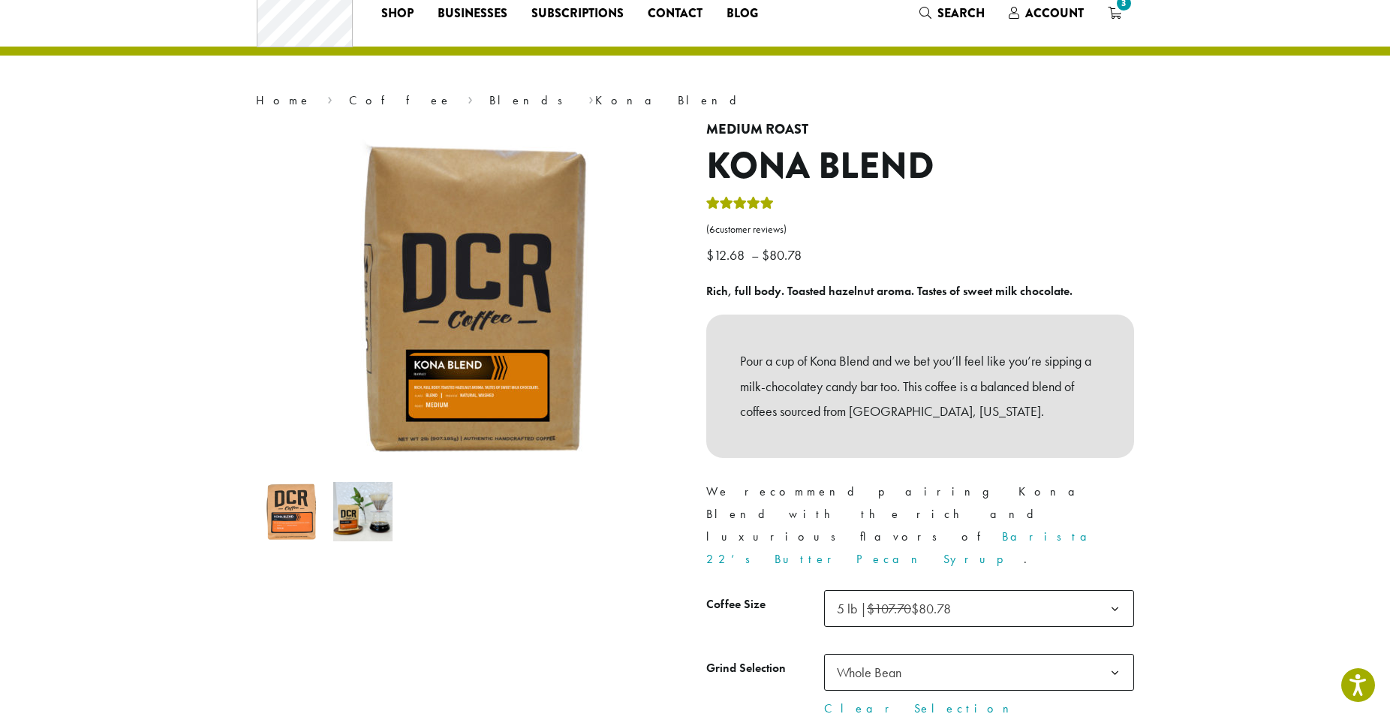
click at [966, 346] on div "Pour a cup of Kona Blend and we bet you’ll feel like you’re sipping a milk-choc…" at bounding box center [920, 386] width 428 height 143
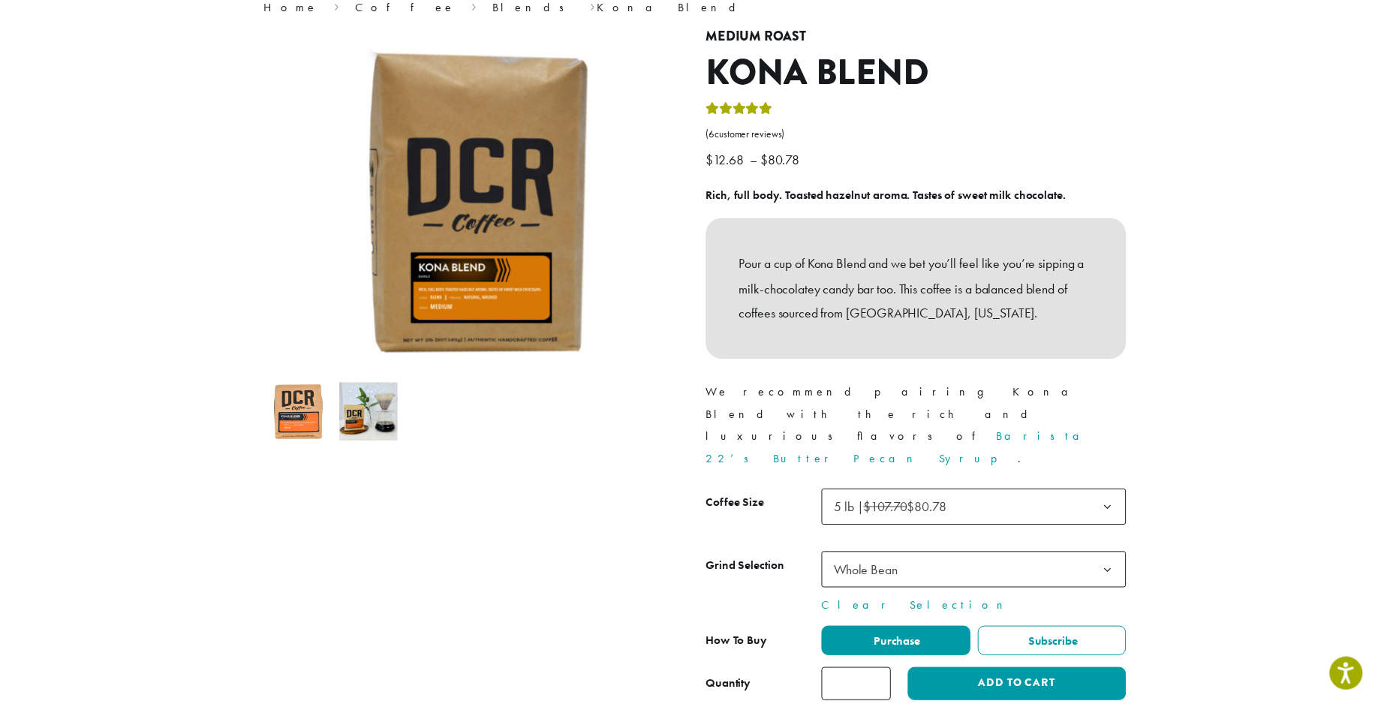
scroll to position [141, 0]
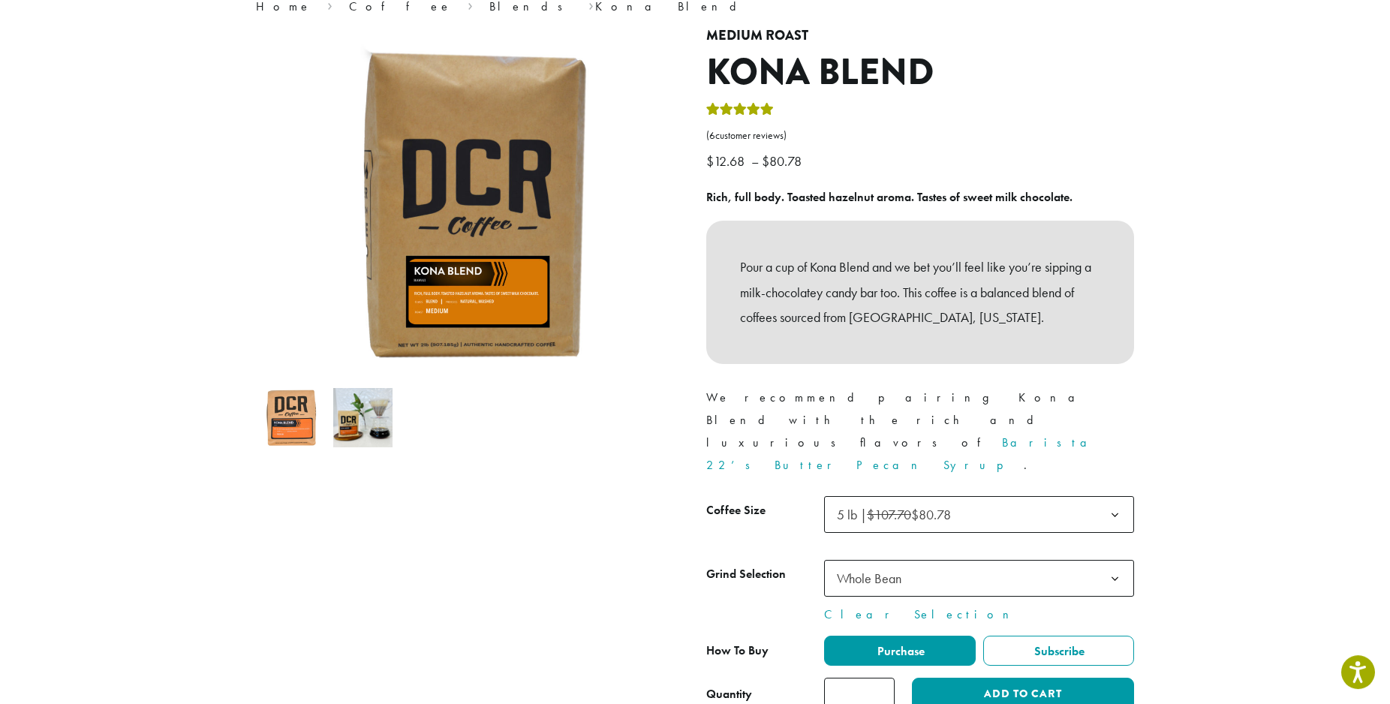
click at [944, 560] on span "Whole Bean" at bounding box center [979, 578] width 310 height 37
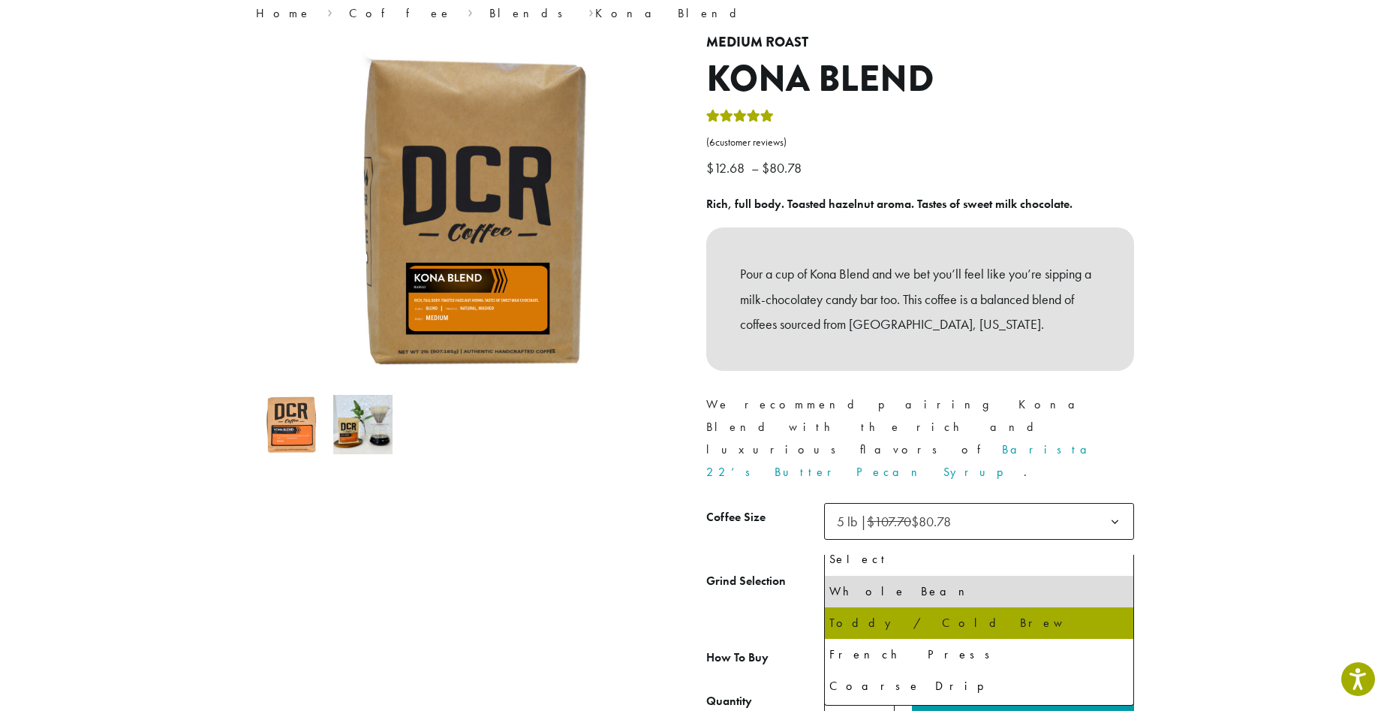
scroll to position [0, 0]
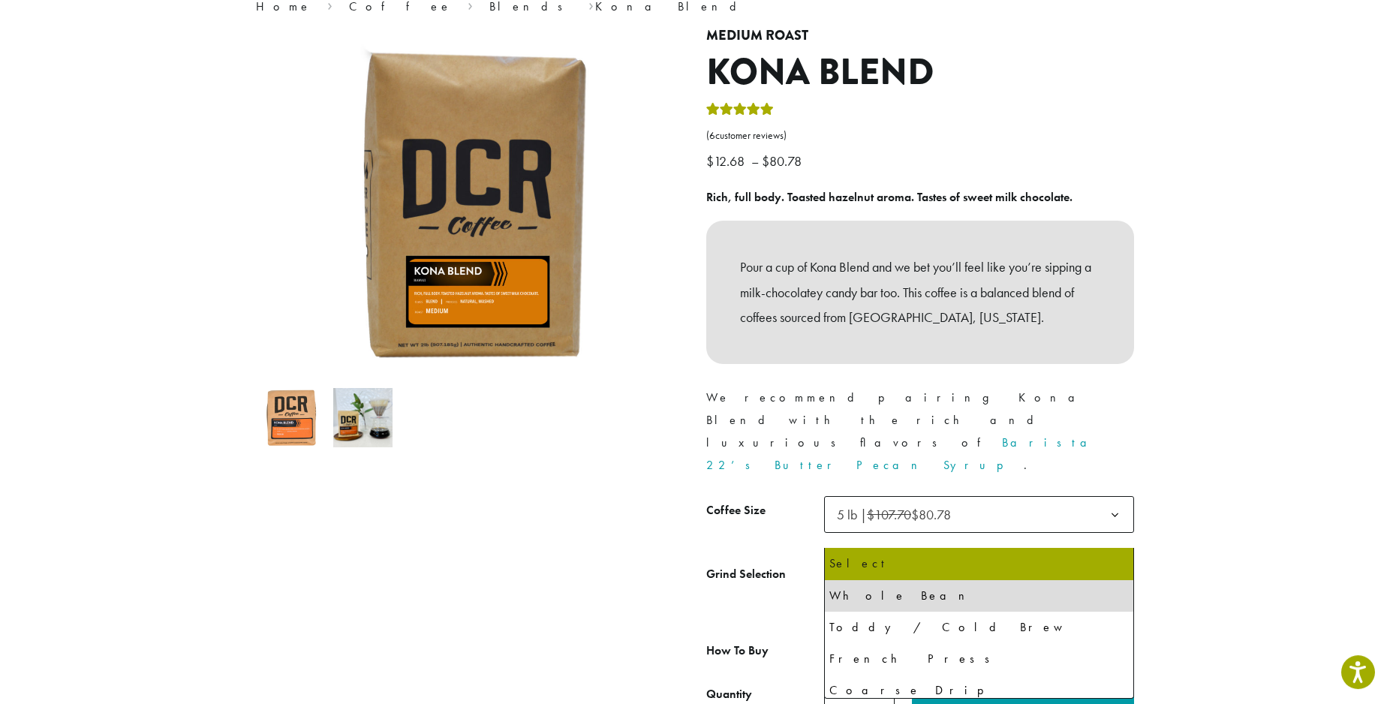
click at [717, 496] on tbody "**********" at bounding box center [920, 560] width 428 height 128
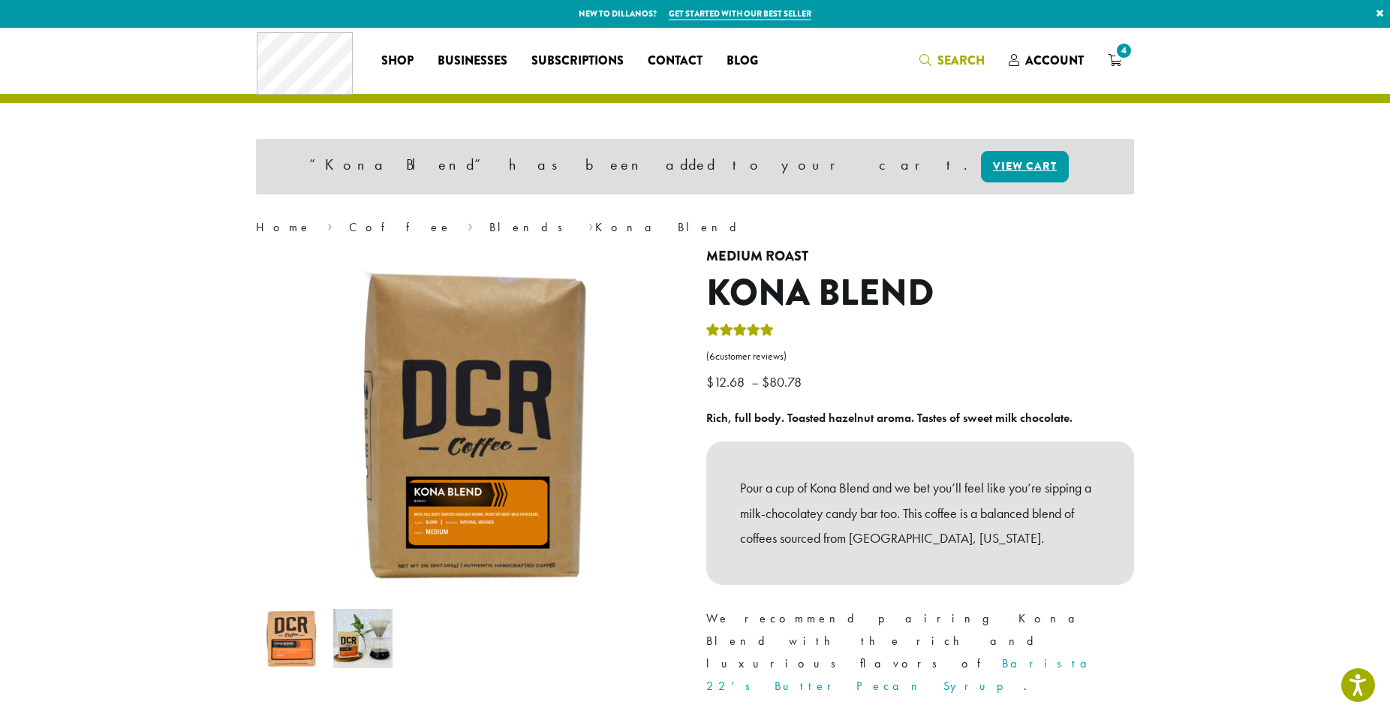
click at [953, 53] on span "Search" at bounding box center [961, 60] width 47 height 17
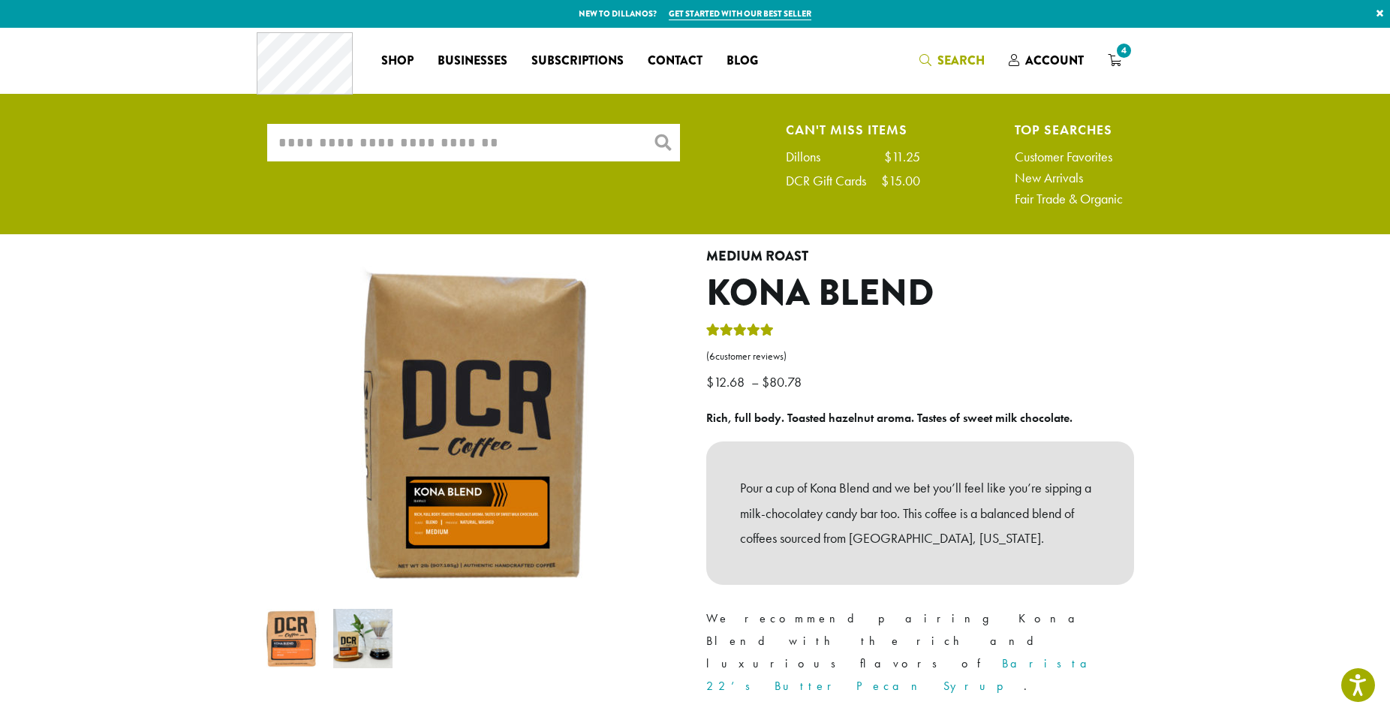
click at [498, 143] on input "What are you searching for?" at bounding box center [473, 143] width 413 height 38
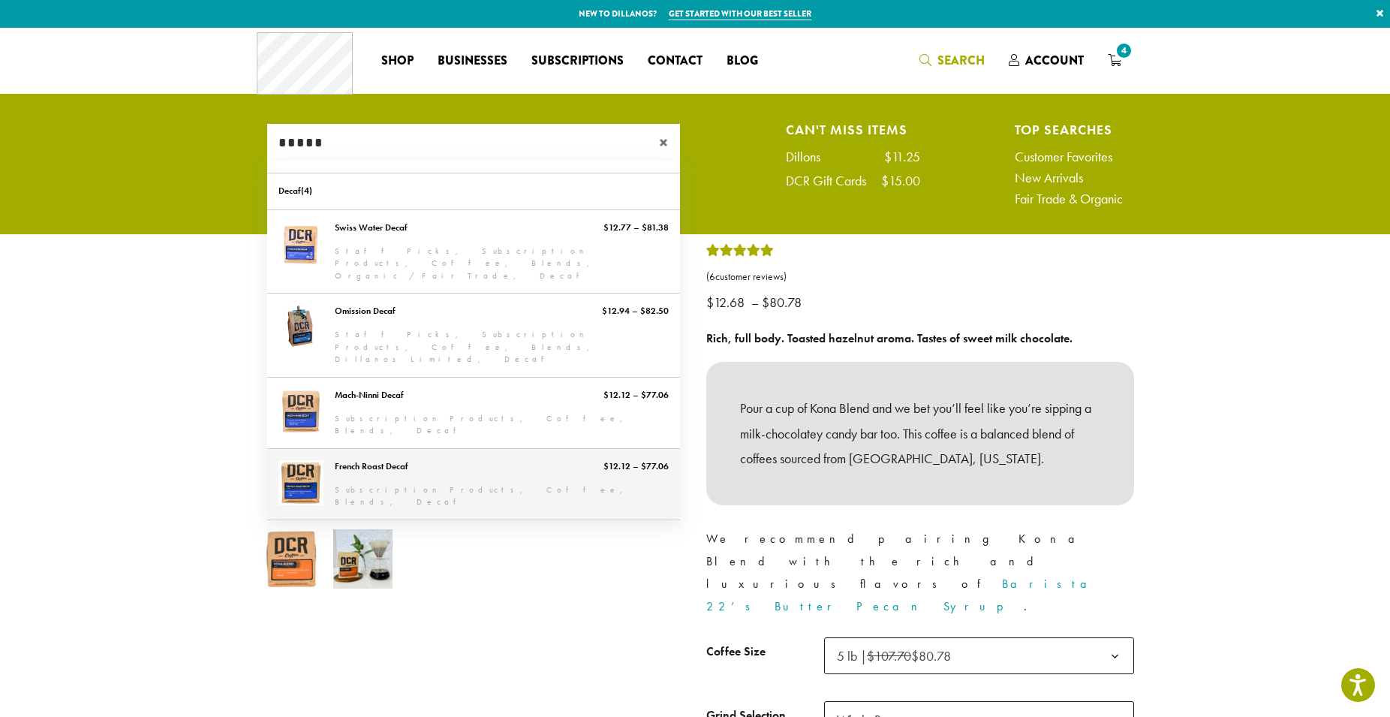
type input "*****"
click at [492, 449] on link "French Roast Decaf" at bounding box center [473, 484] width 413 height 71
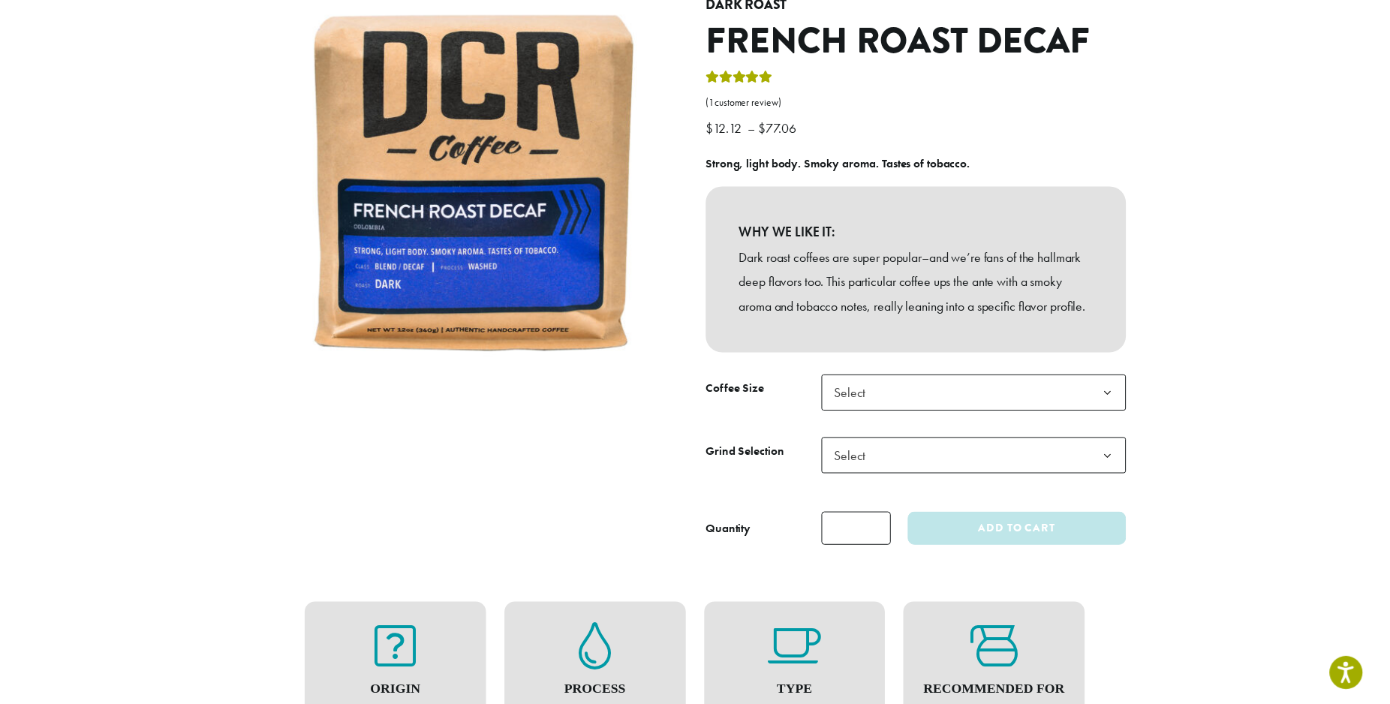
scroll to position [173, 0]
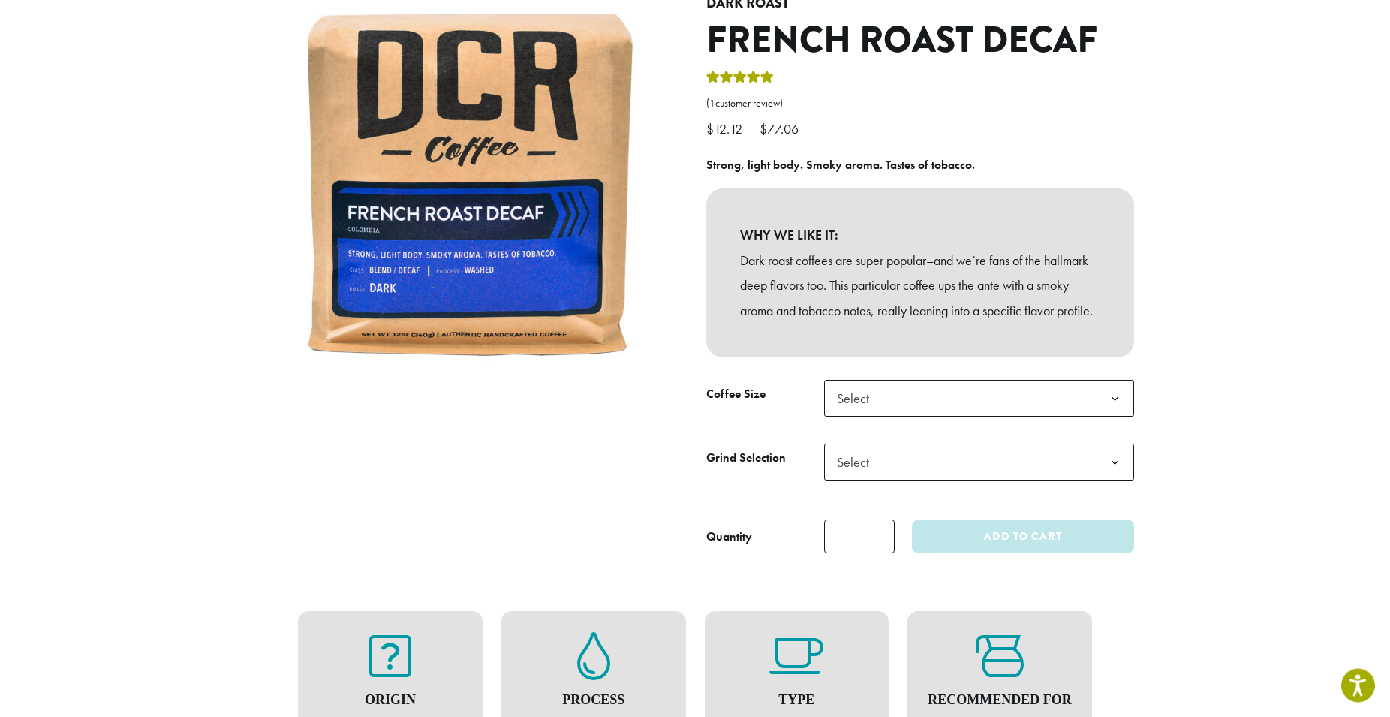
click at [907, 417] on span "Select" at bounding box center [979, 398] width 310 height 37
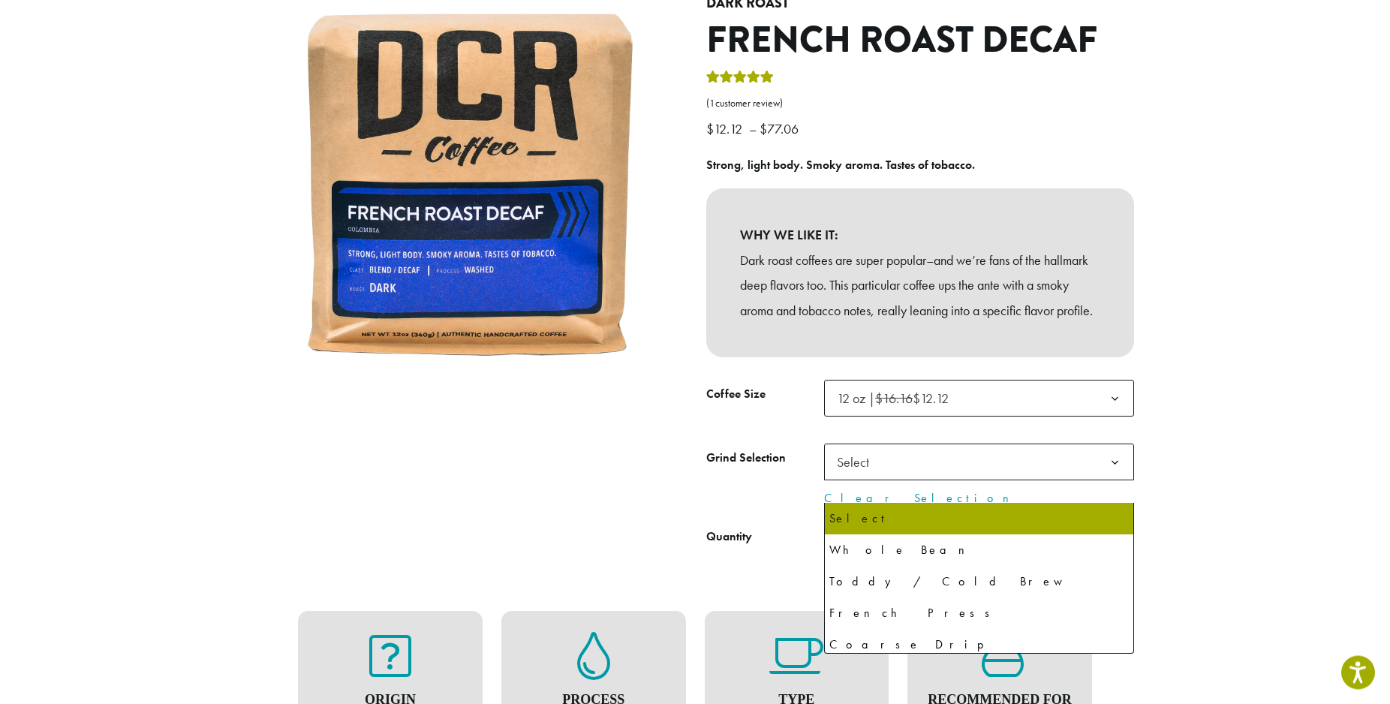
click at [896, 477] on span "Select" at bounding box center [979, 462] width 310 height 37
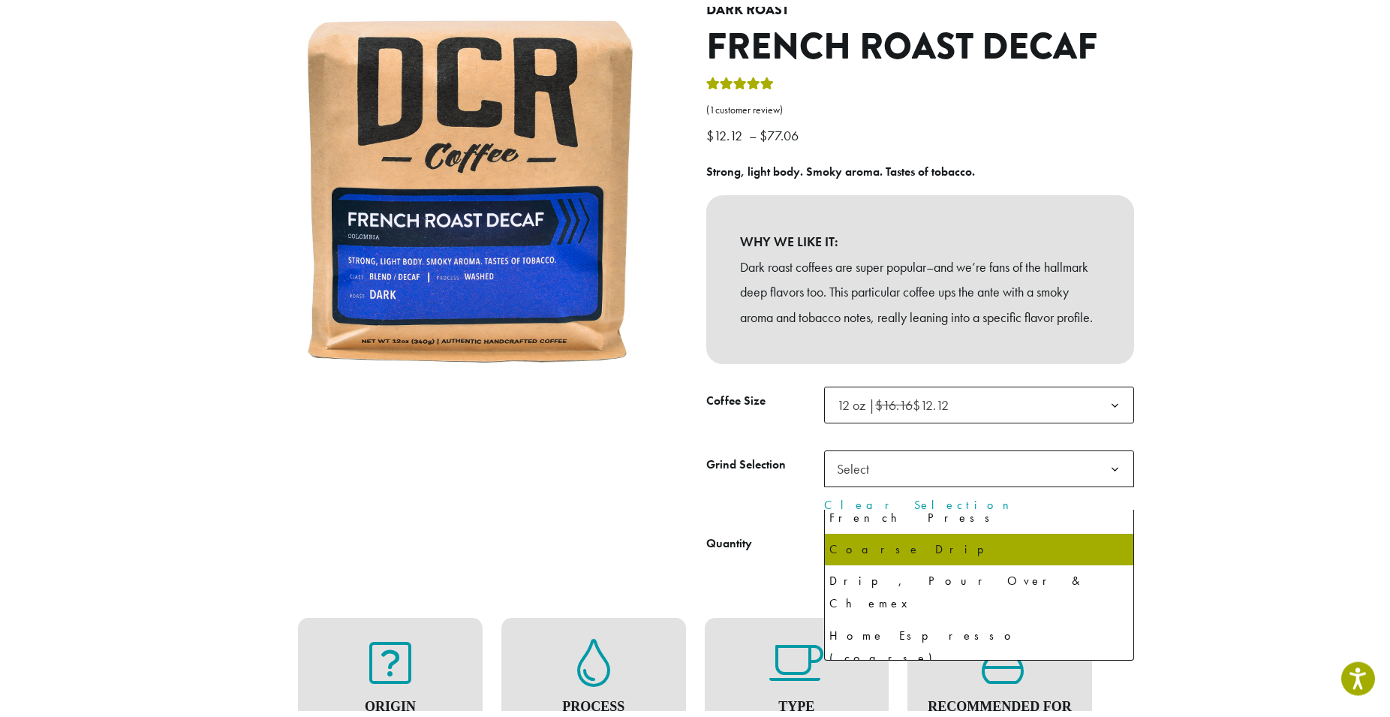
scroll to position [103, 0]
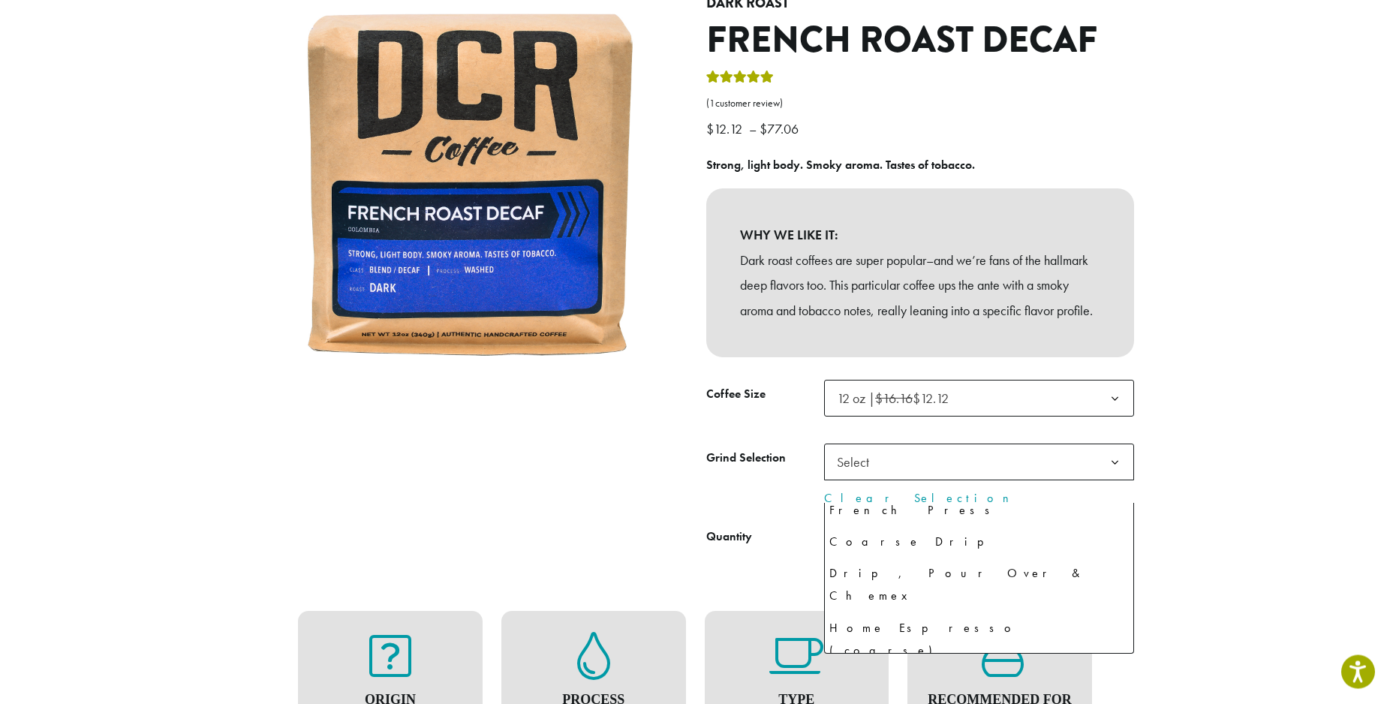
select select "*********"
select select "********"
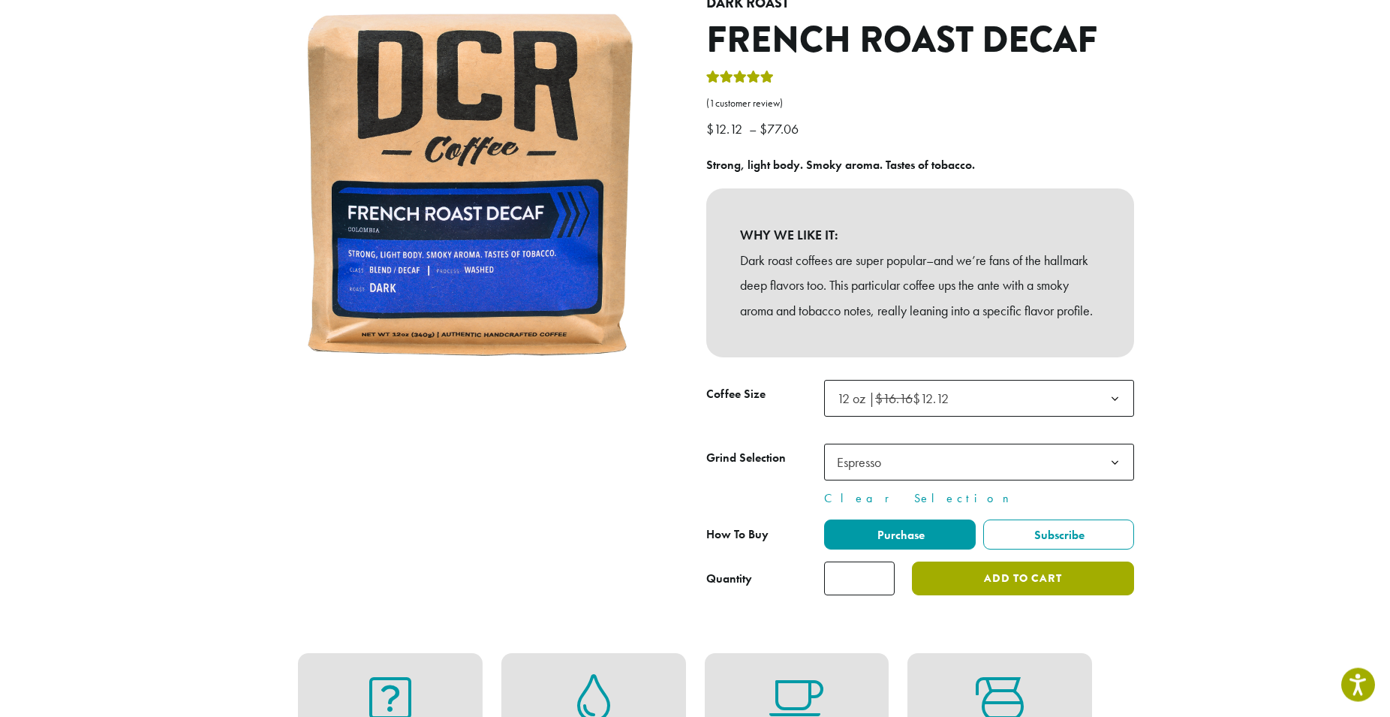
scroll to position [173, 0]
click at [938, 595] on button "Add to cart" at bounding box center [1023, 579] width 222 height 34
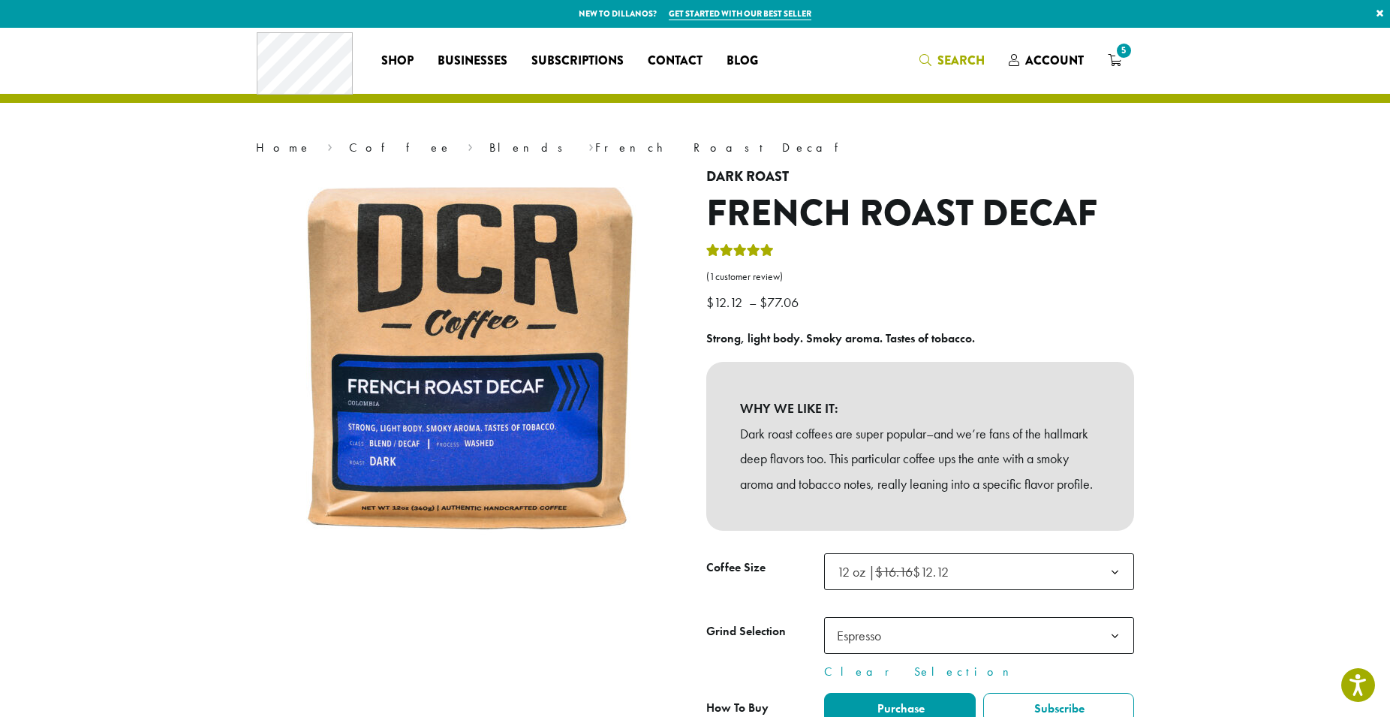
click at [951, 70] on span "Search" at bounding box center [952, 61] width 65 height 19
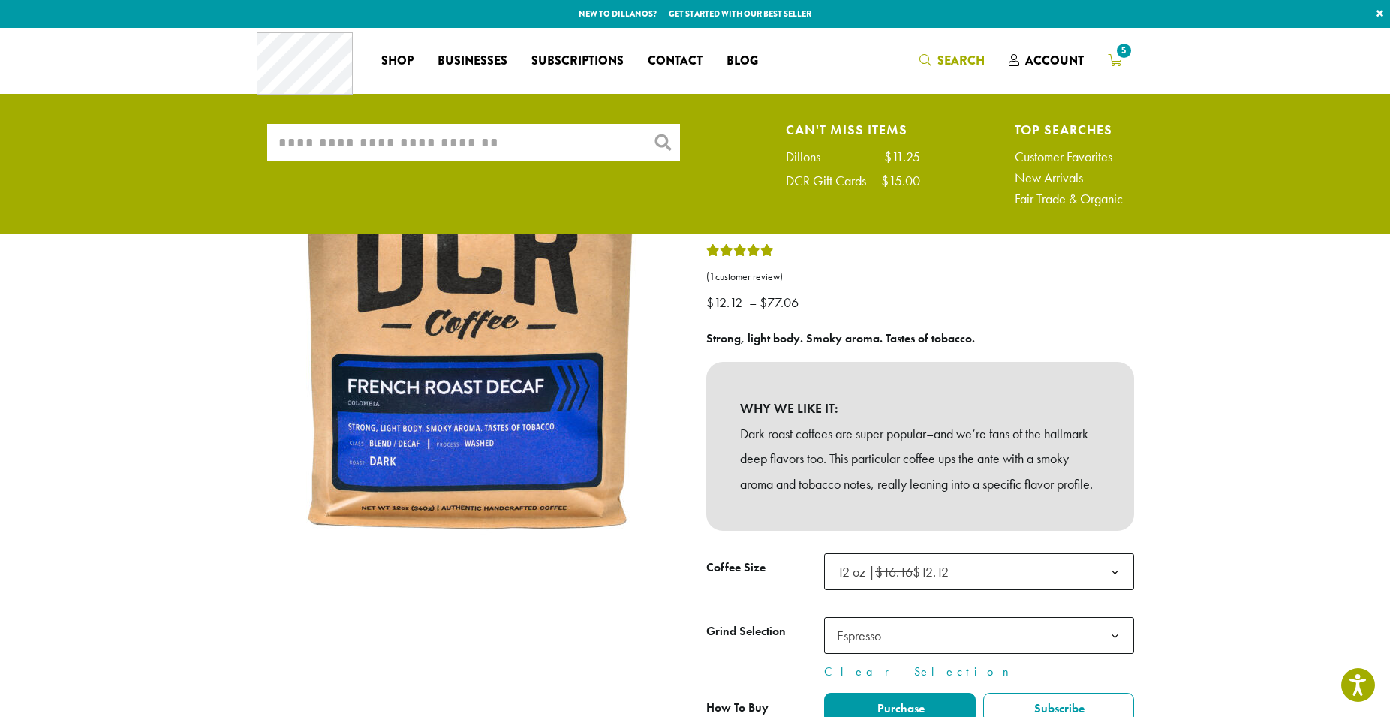
click at [1113, 58] on icon "5" at bounding box center [1115, 60] width 14 height 12
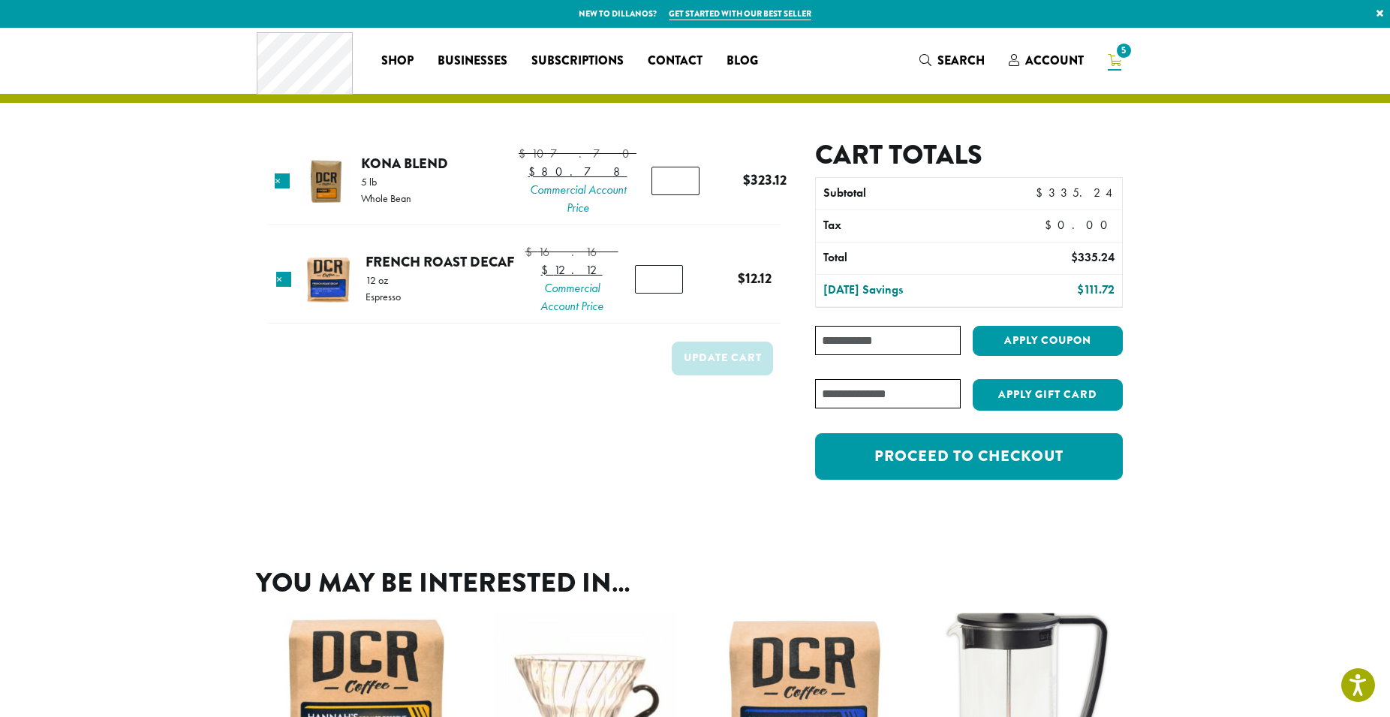
click at [660, 192] on input "*" at bounding box center [676, 181] width 48 height 29
type input "*"
click at [660, 192] on input "*" at bounding box center [676, 181] width 48 height 29
click at [975, 53] on span "Search" at bounding box center [961, 60] width 47 height 17
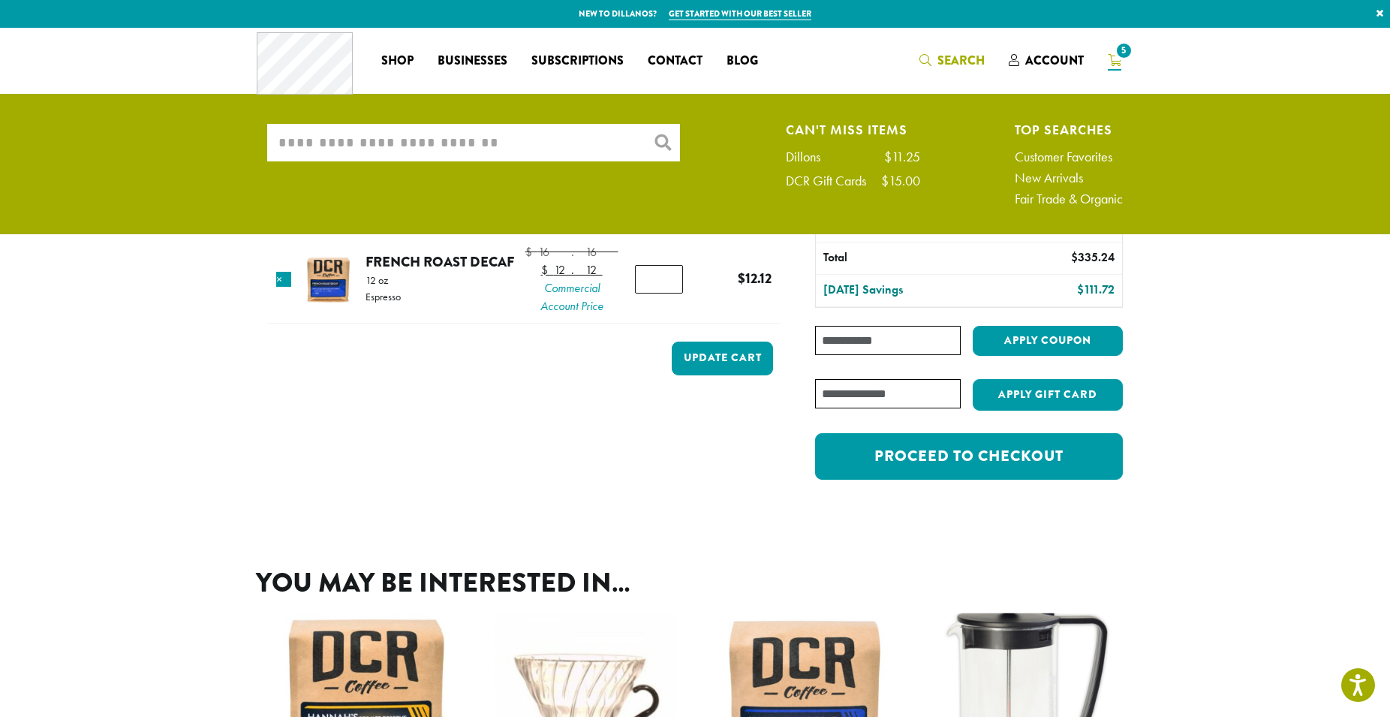
click at [480, 140] on input "What are you searching for?" at bounding box center [473, 143] width 413 height 38
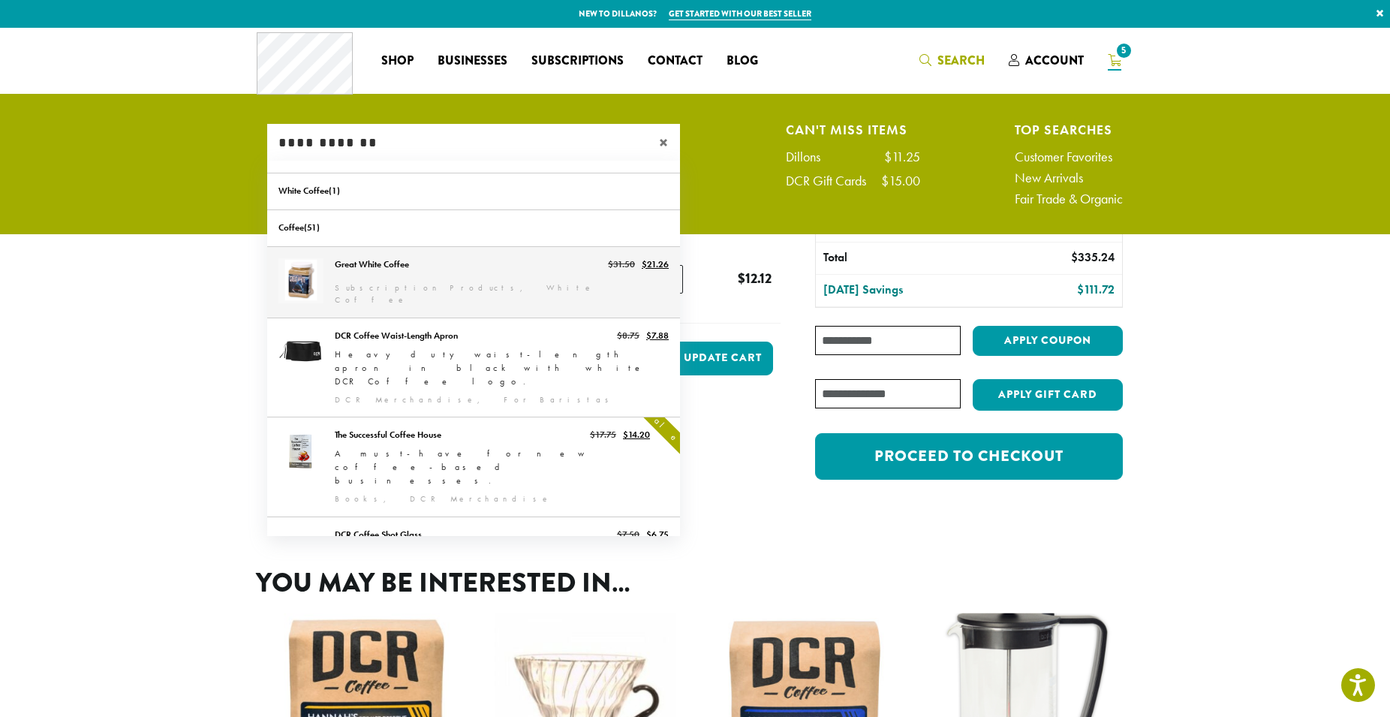
type input "**********"
click at [360, 276] on link "Great White Coffee" at bounding box center [473, 282] width 413 height 71
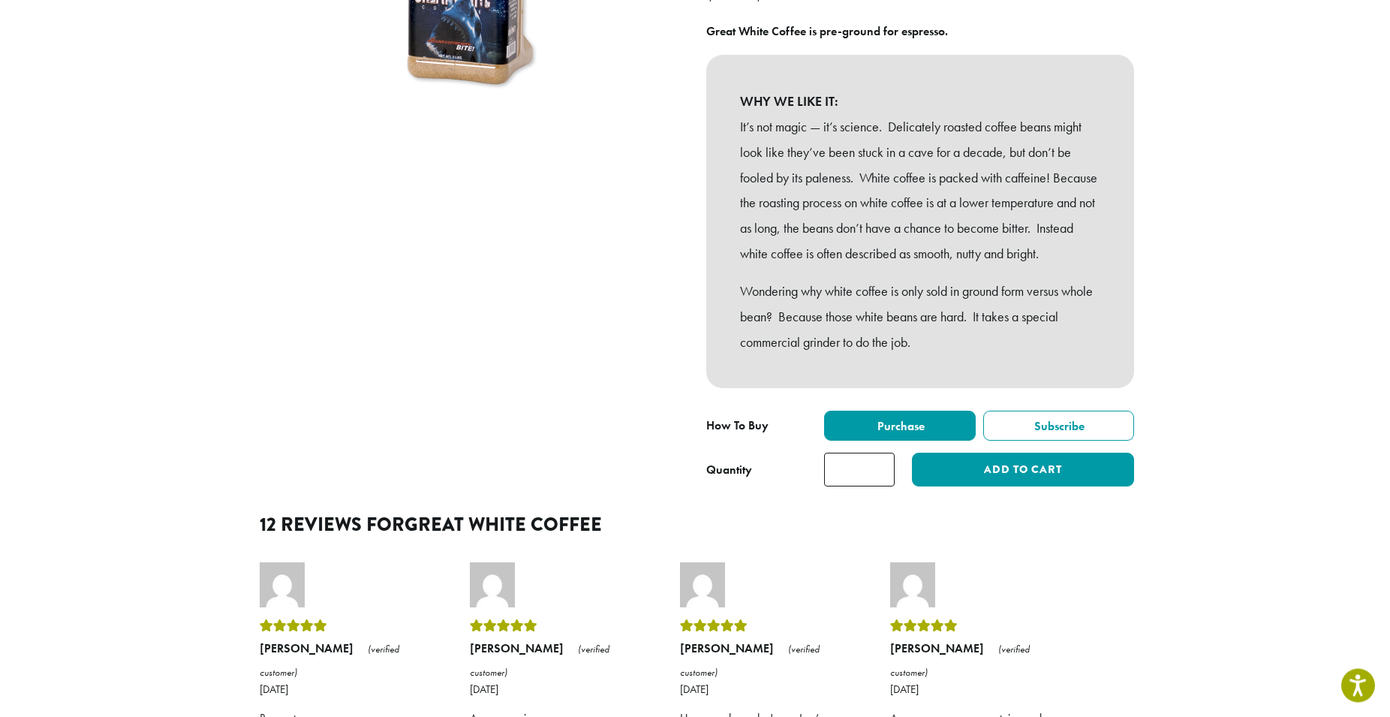
scroll to position [290, 0]
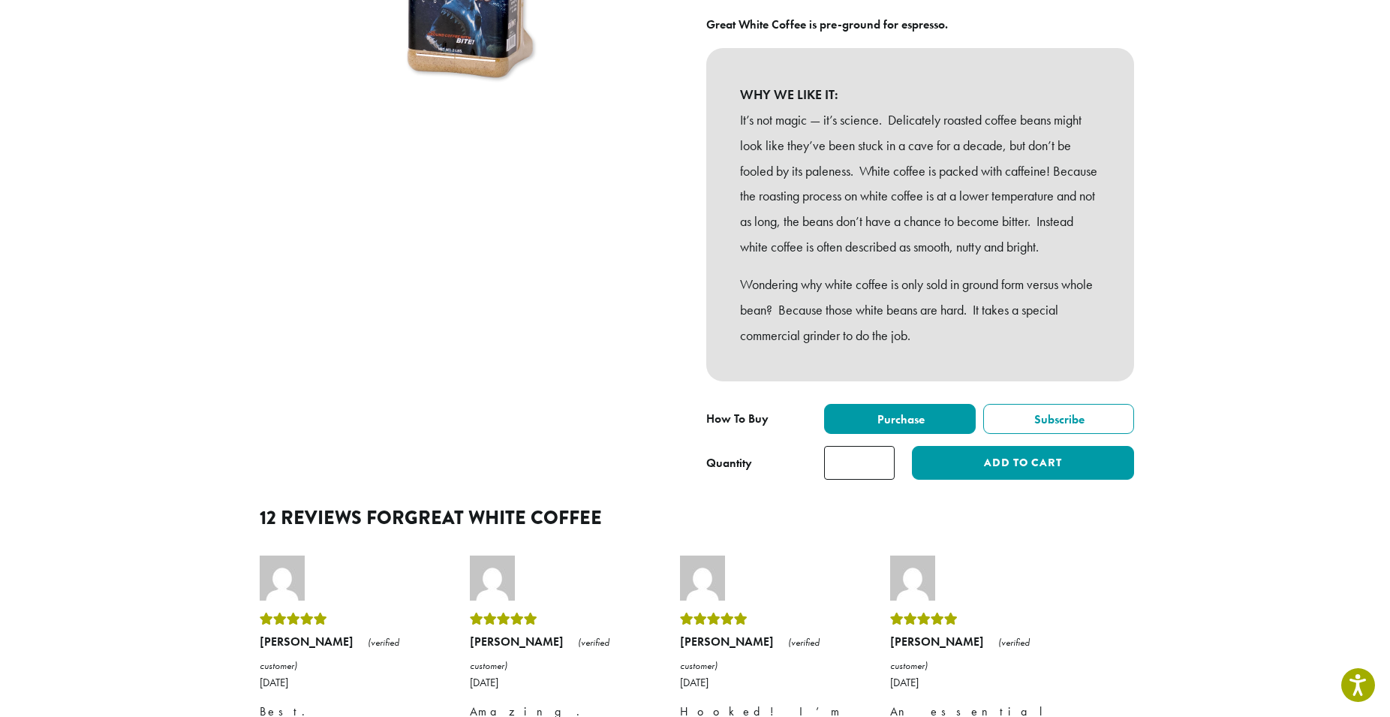
type input "*"
click at [883, 480] on input "*" at bounding box center [859, 463] width 71 height 34
click at [868, 480] on input "*" at bounding box center [859, 463] width 71 height 34
type input "*"
click at [1004, 480] on button "Add to cart" at bounding box center [1023, 463] width 222 height 34
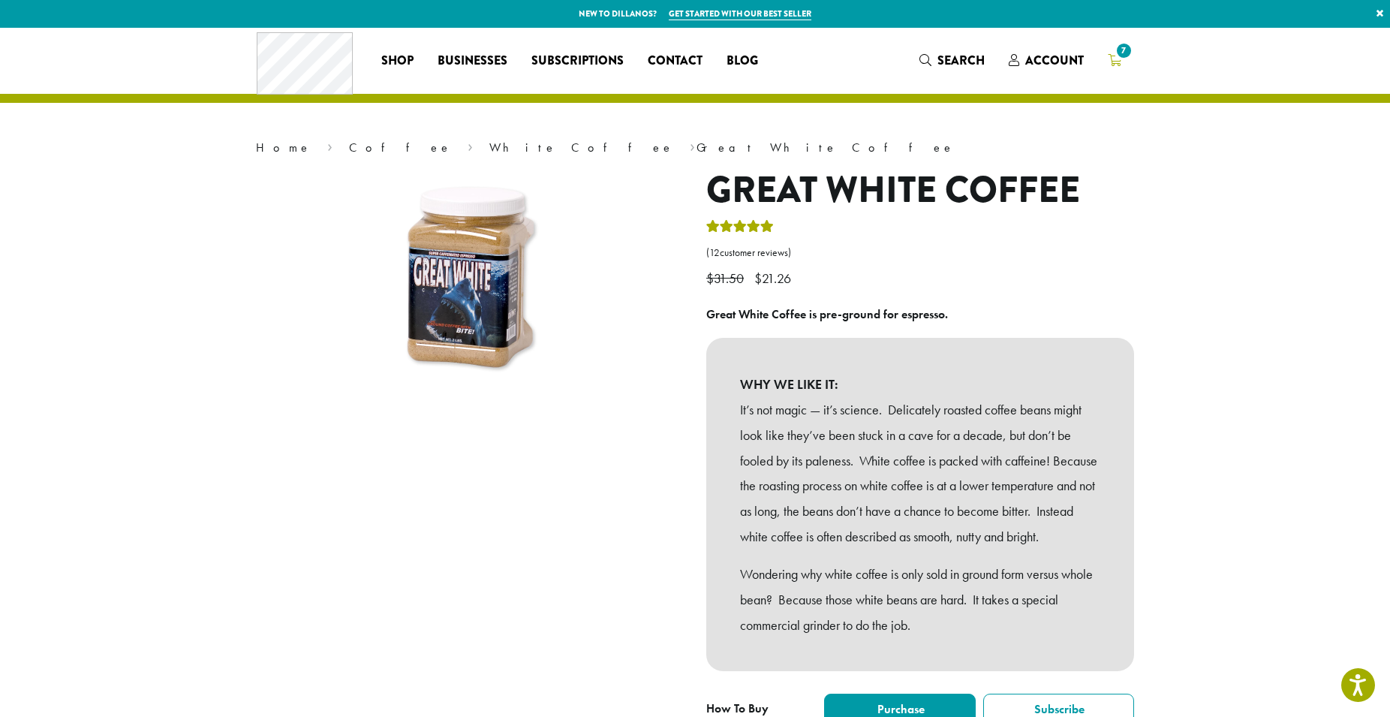
click at [1110, 70] on span "7" at bounding box center [1115, 61] width 14 height 19
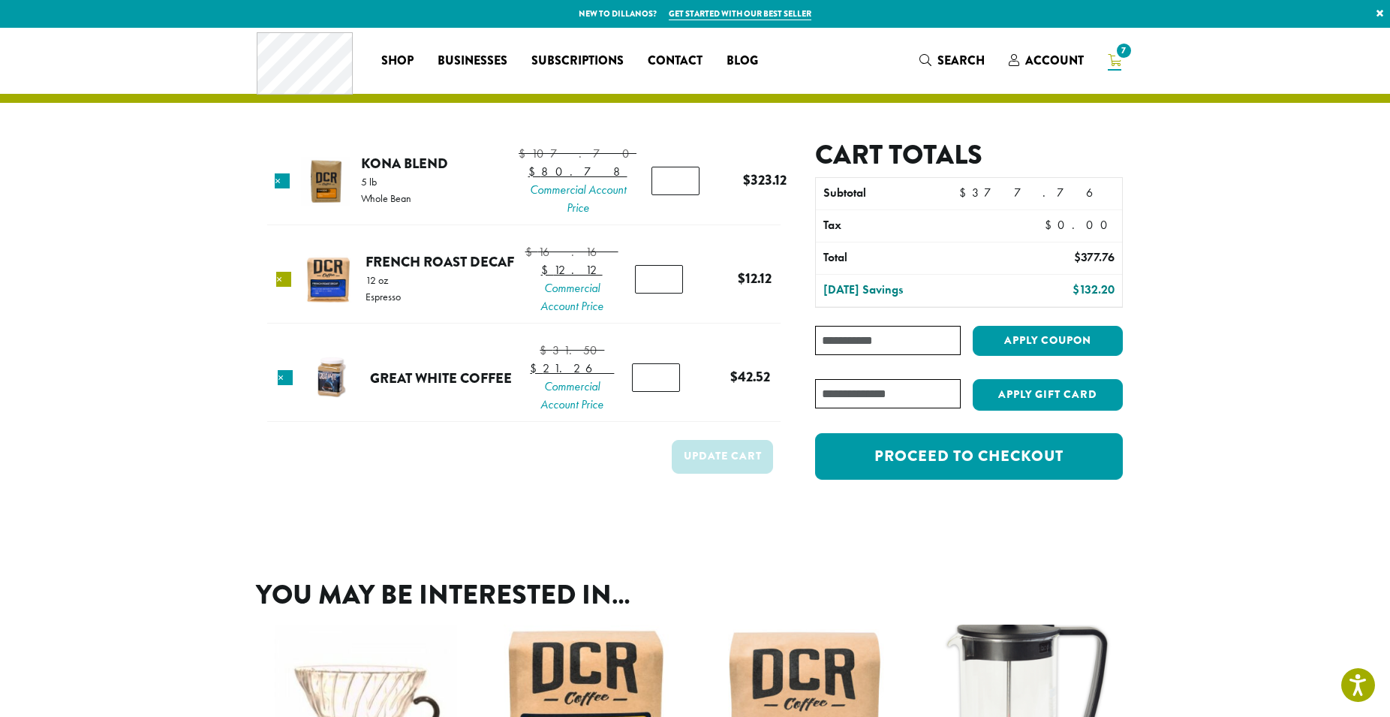
click at [289, 287] on link "×" at bounding box center [283, 279] width 15 height 15
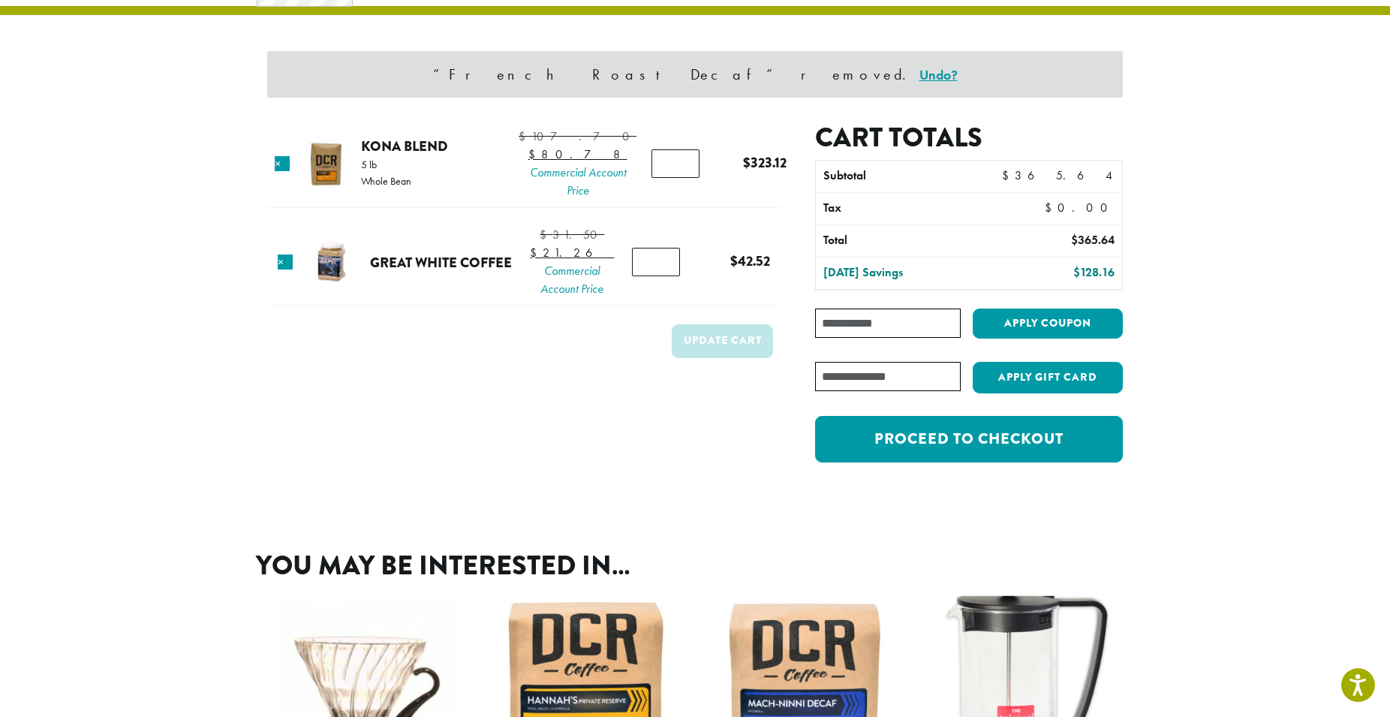
scroll to position [86, 0]
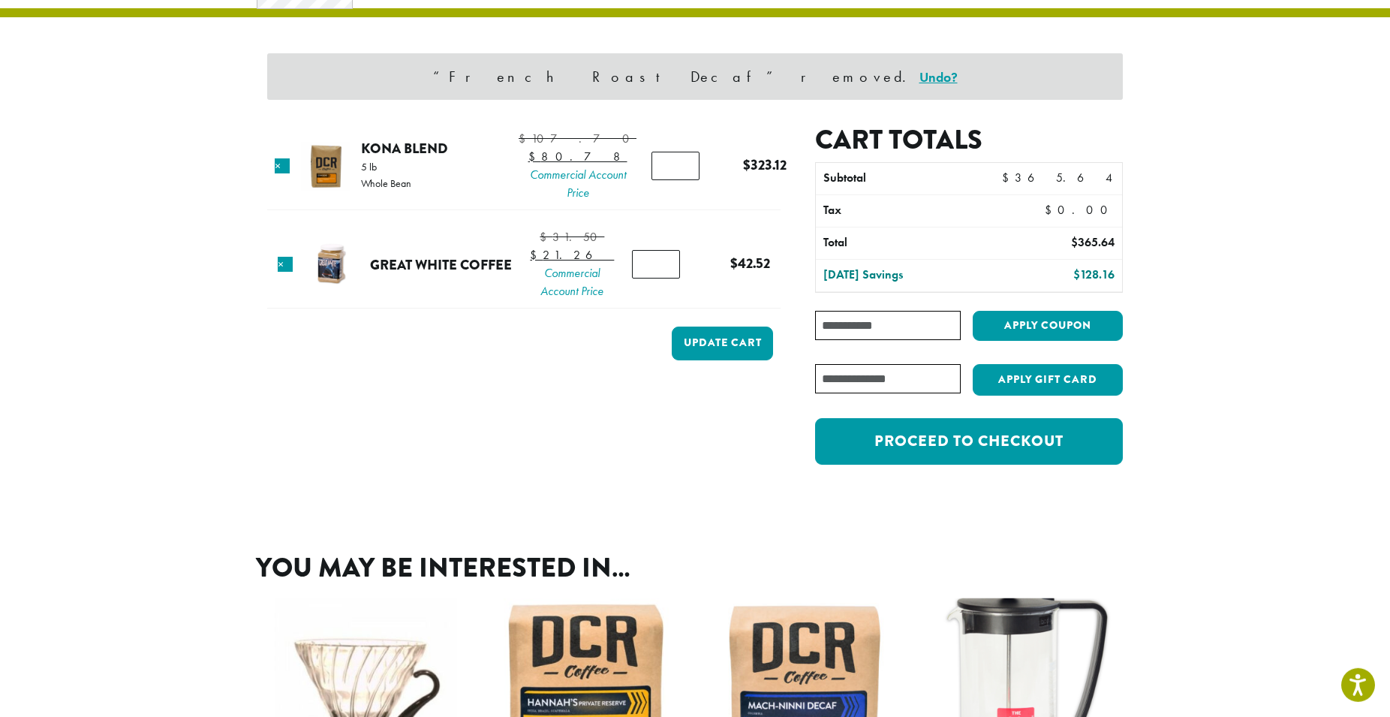
click at [661, 179] on input "*" at bounding box center [676, 166] width 48 height 29
type input "*"
click at [661, 179] on input "*" at bounding box center [676, 166] width 48 height 29
click at [696, 360] on button "Update cart" at bounding box center [722, 344] width 101 height 34
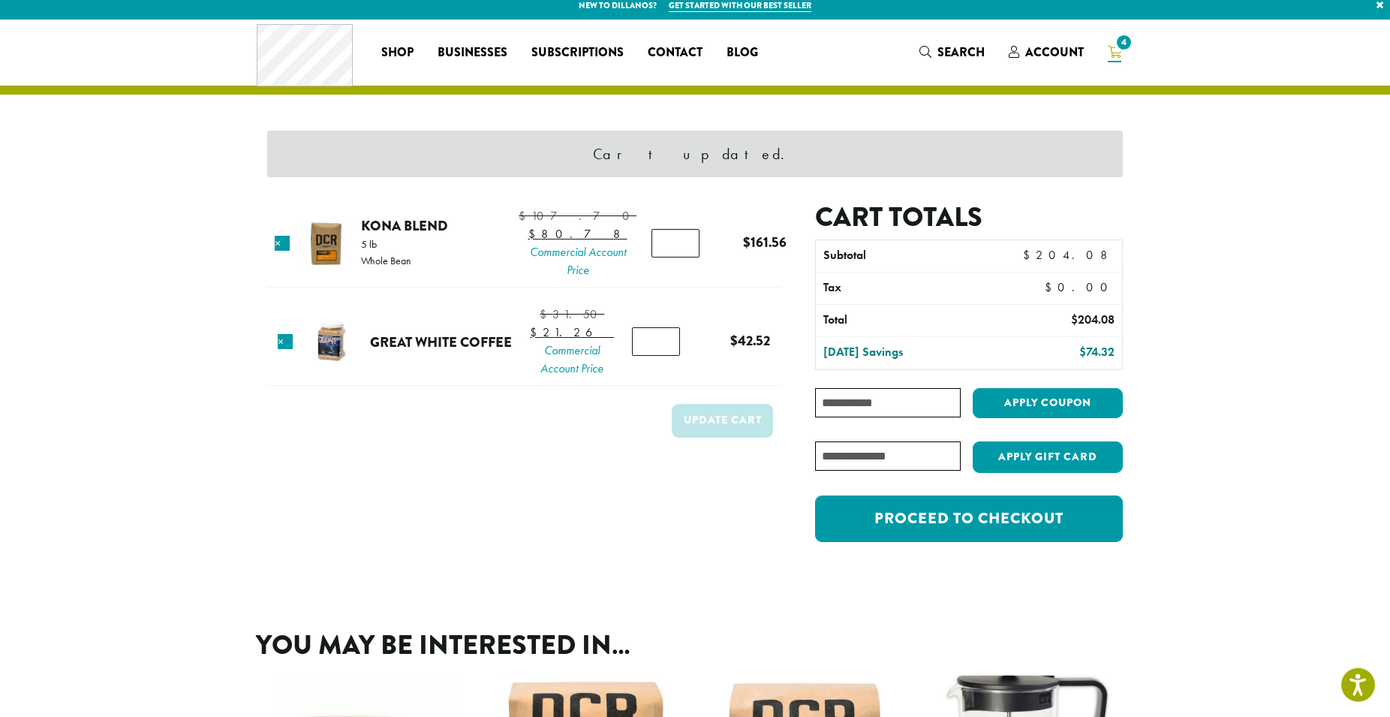
scroll to position [0, 0]
